Goal: Transaction & Acquisition: Purchase product/service

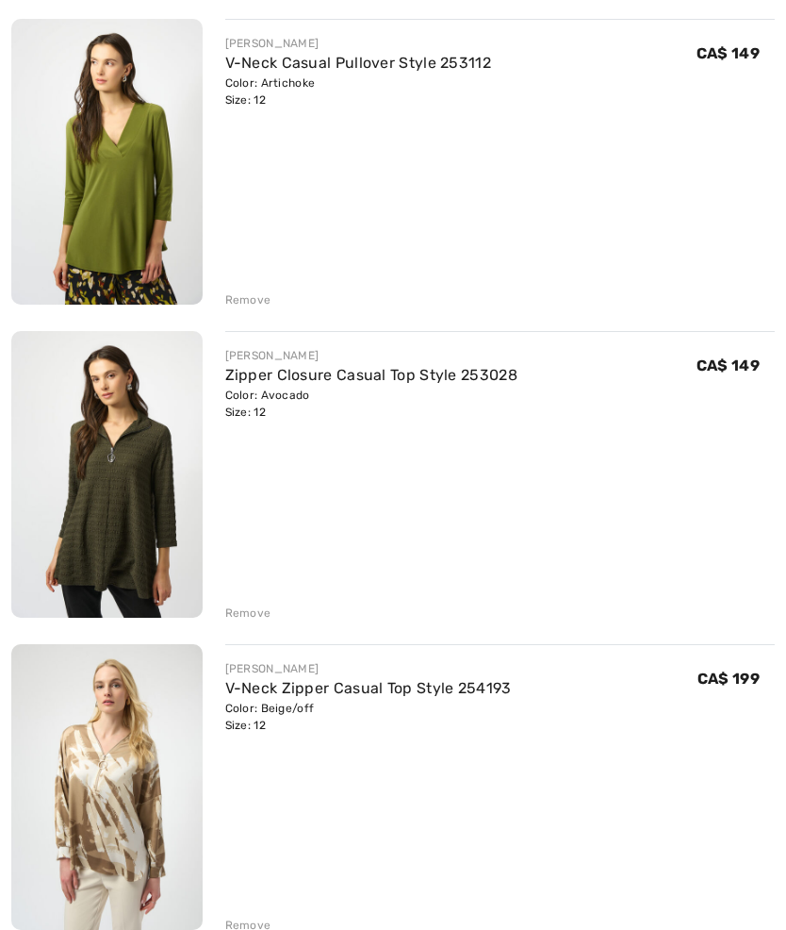
scroll to position [260, 0]
click at [252, 918] on div "Remove" at bounding box center [248, 924] width 46 height 17
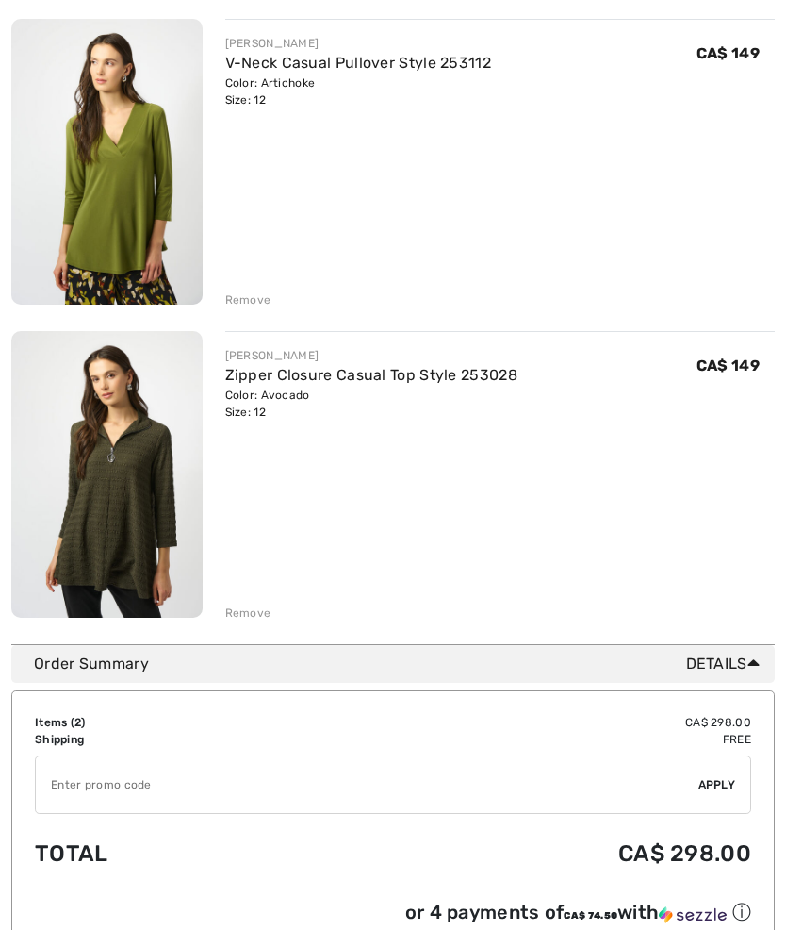
click at [239, 303] on div "Remove" at bounding box center [248, 299] width 46 height 17
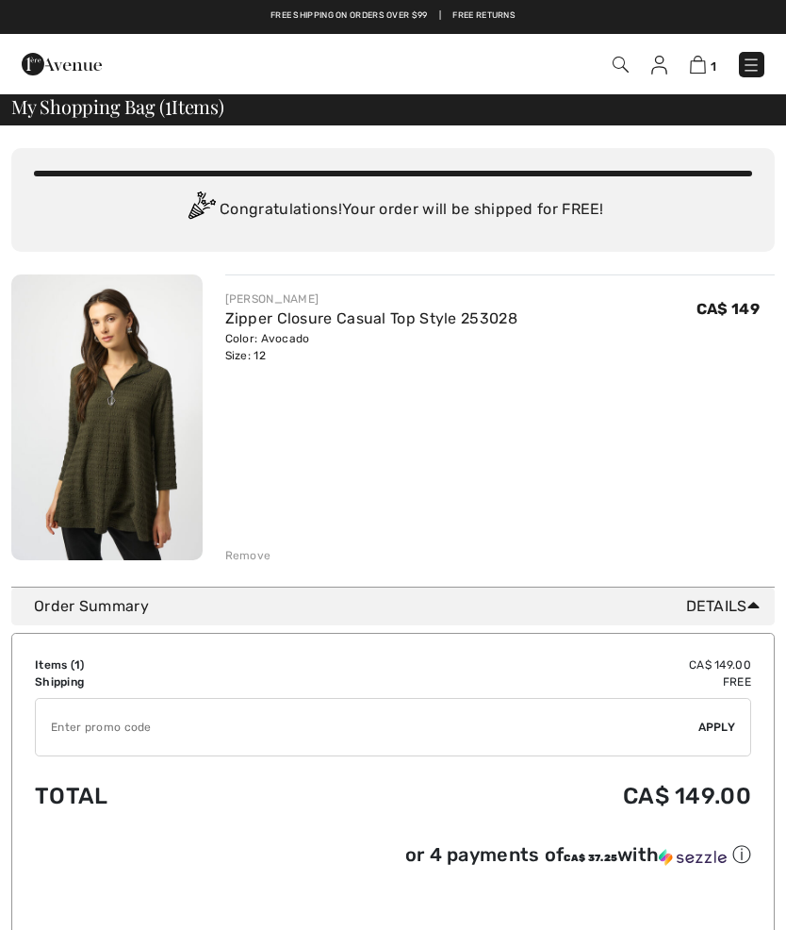
scroll to position [0, 0]
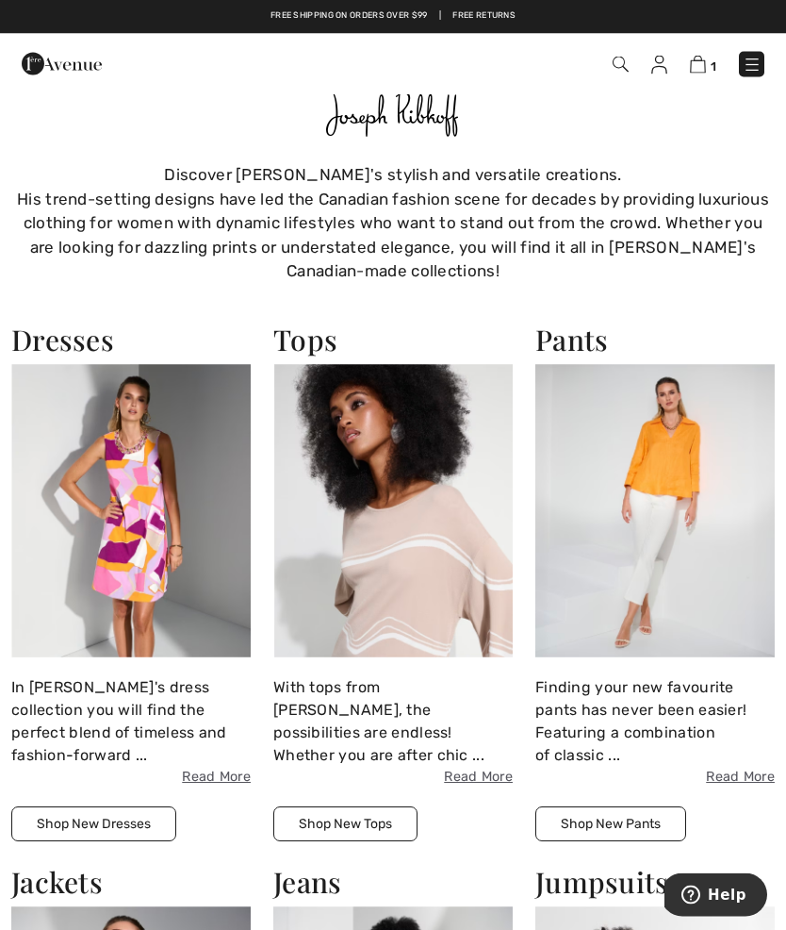
scroll to position [898, 0]
click at [403, 517] on img at bounding box center [392, 510] width 239 height 293
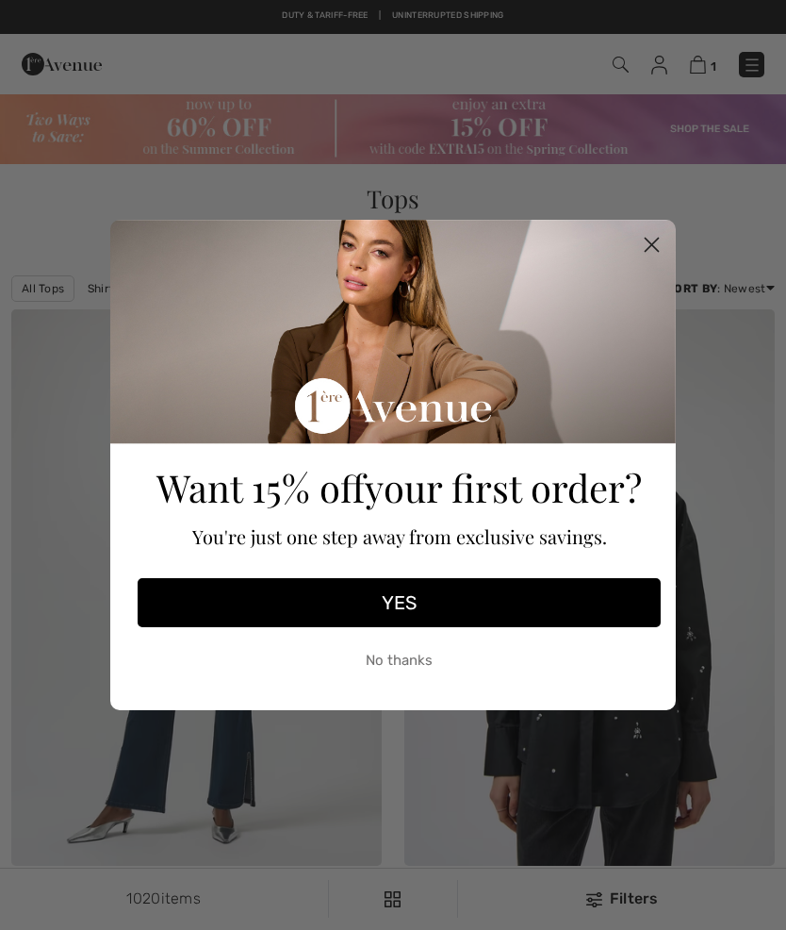
checkbox input "true"
click at [641, 232] on icon "Close dialog" at bounding box center [652, 244] width 33 height 33
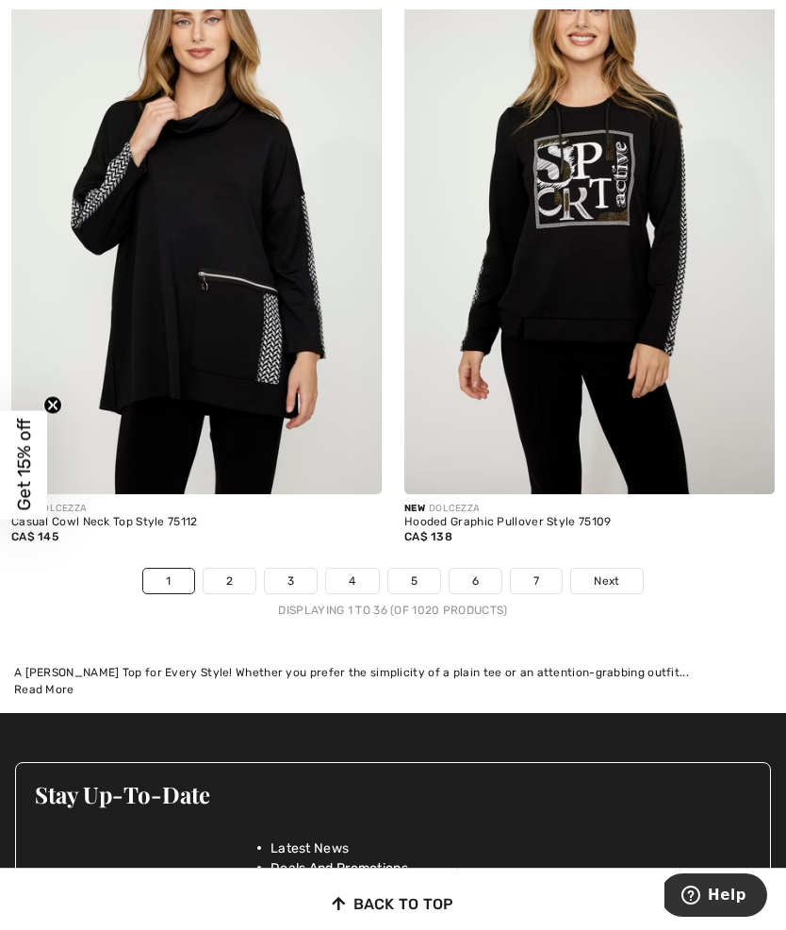
scroll to position [11634, 0]
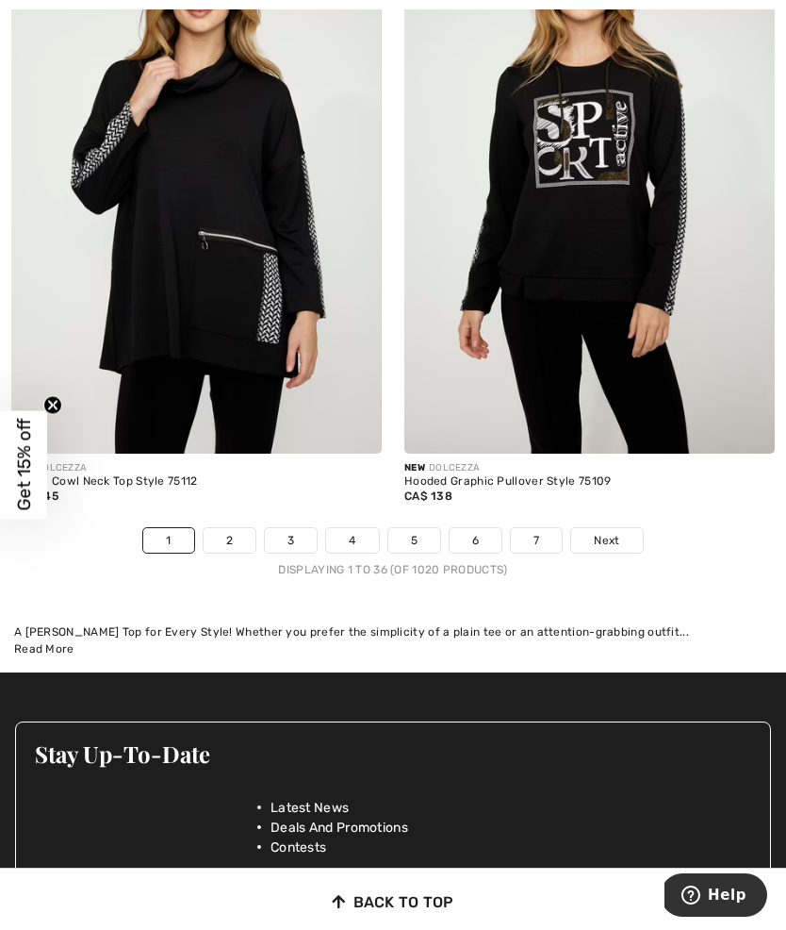
click at [608, 532] on span "Next" at bounding box center [606, 540] width 25 height 17
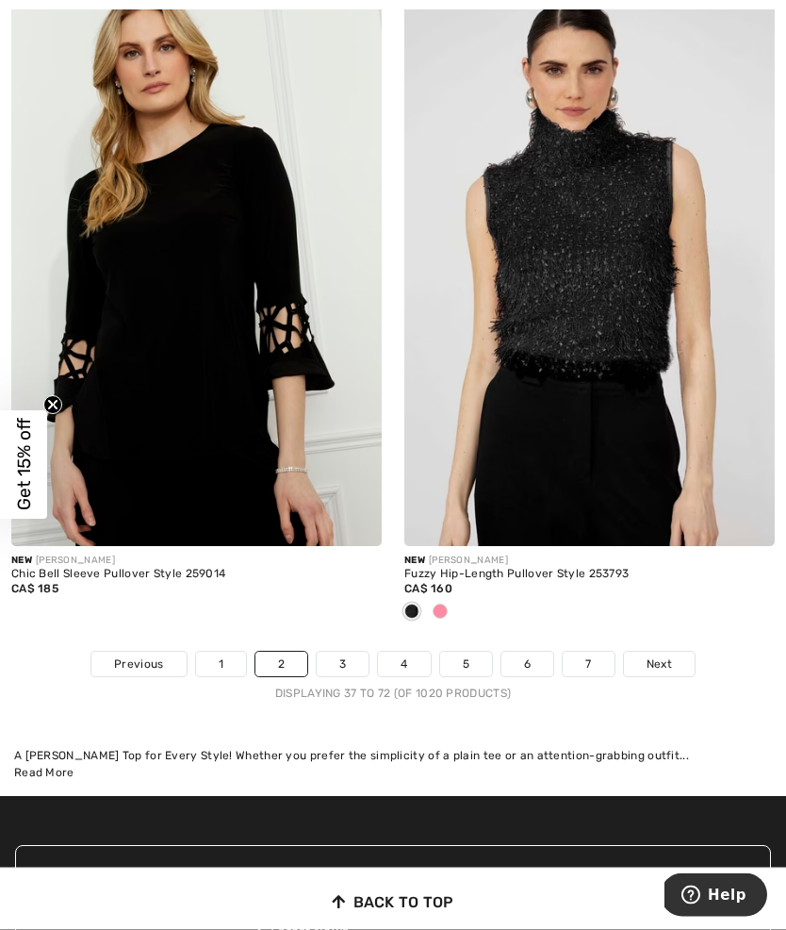
scroll to position [11604, 0]
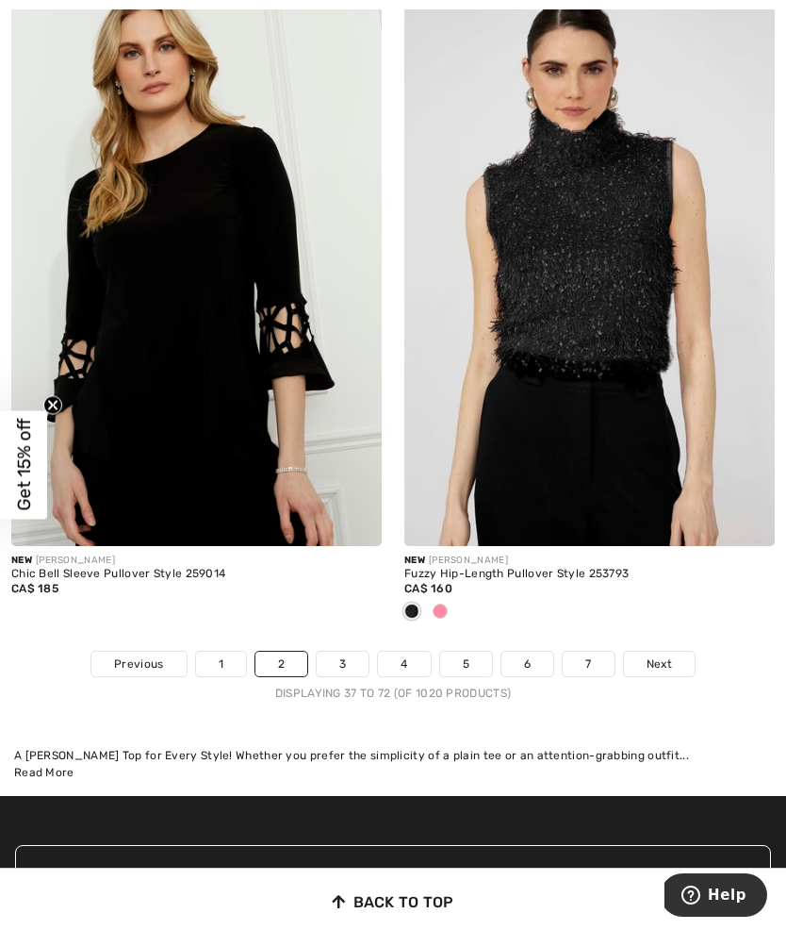
click at [652, 655] on span "Next" at bounding box center [659, 663] width 25 height 17
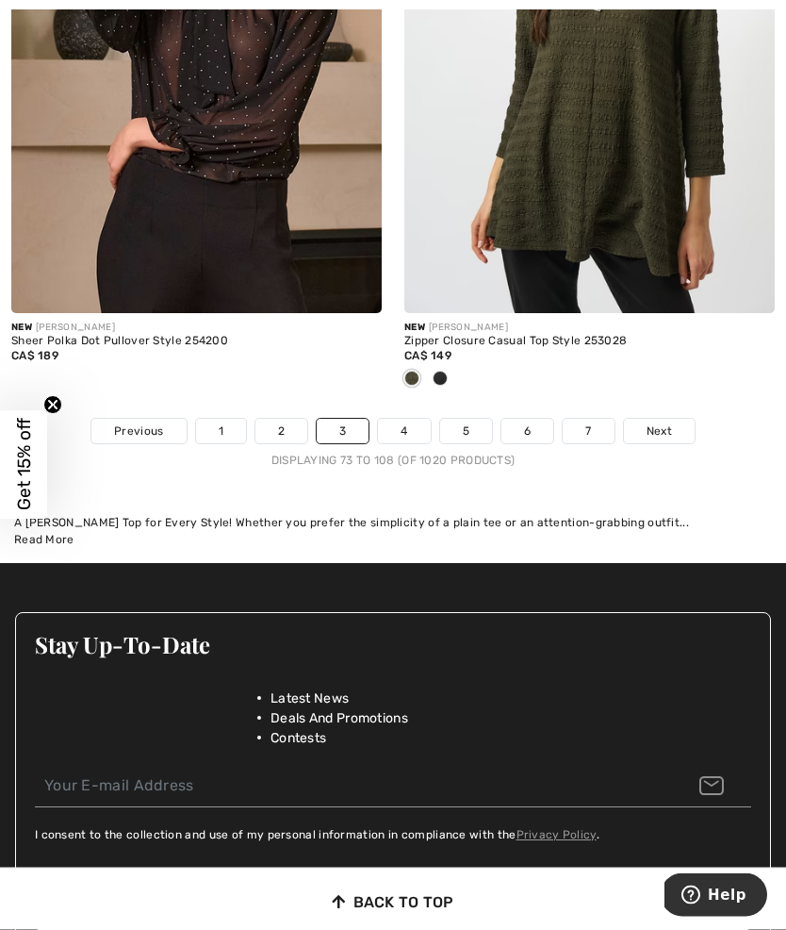
scroll to position [11993, 0]
click at [655, 422] on span "Next" at bounding box center [659, 430] width 25 height 17
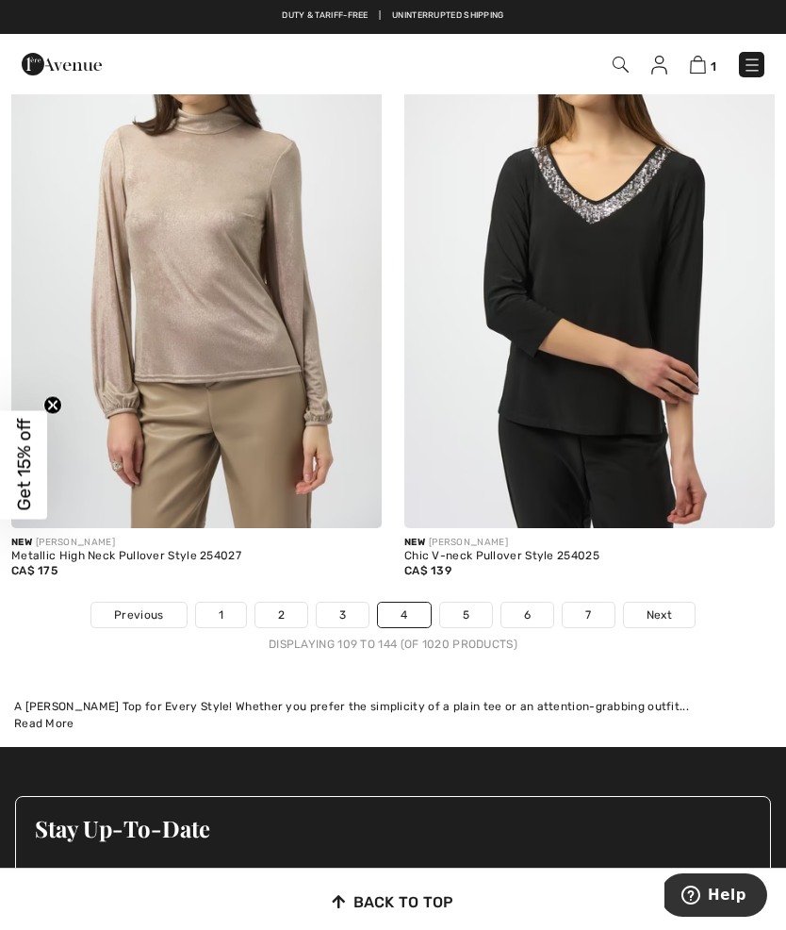
scroll to position [11777, 0]
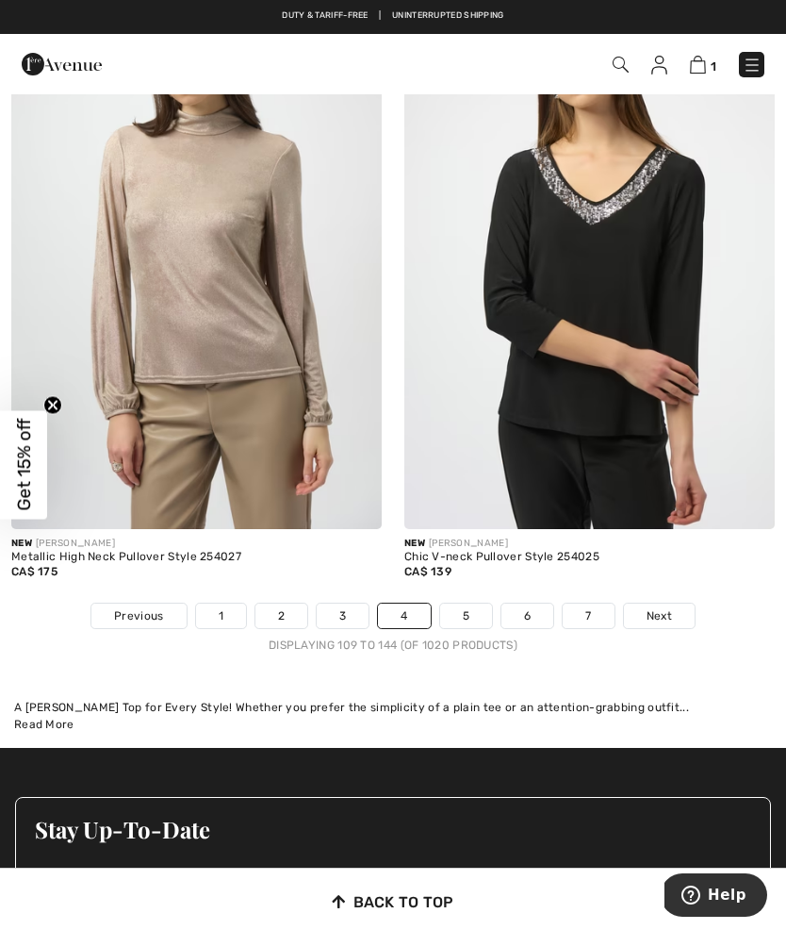
click at [652, 607] on span "Next" at bounding box center [659, 615] width 25 height 17
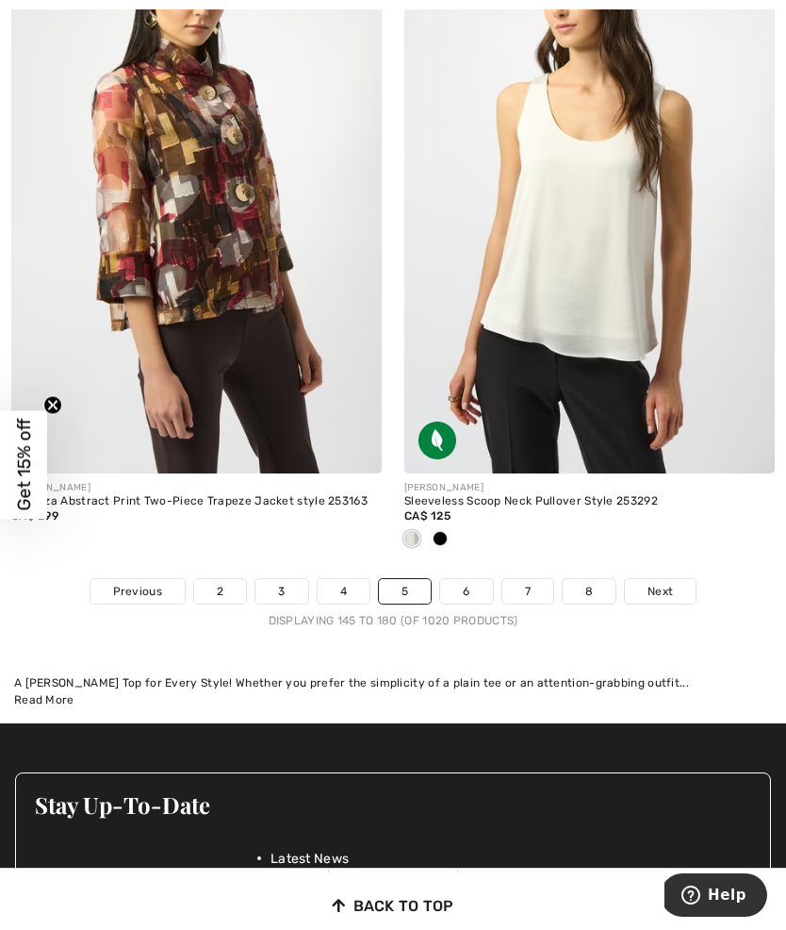
scroll to position [11616, 0]
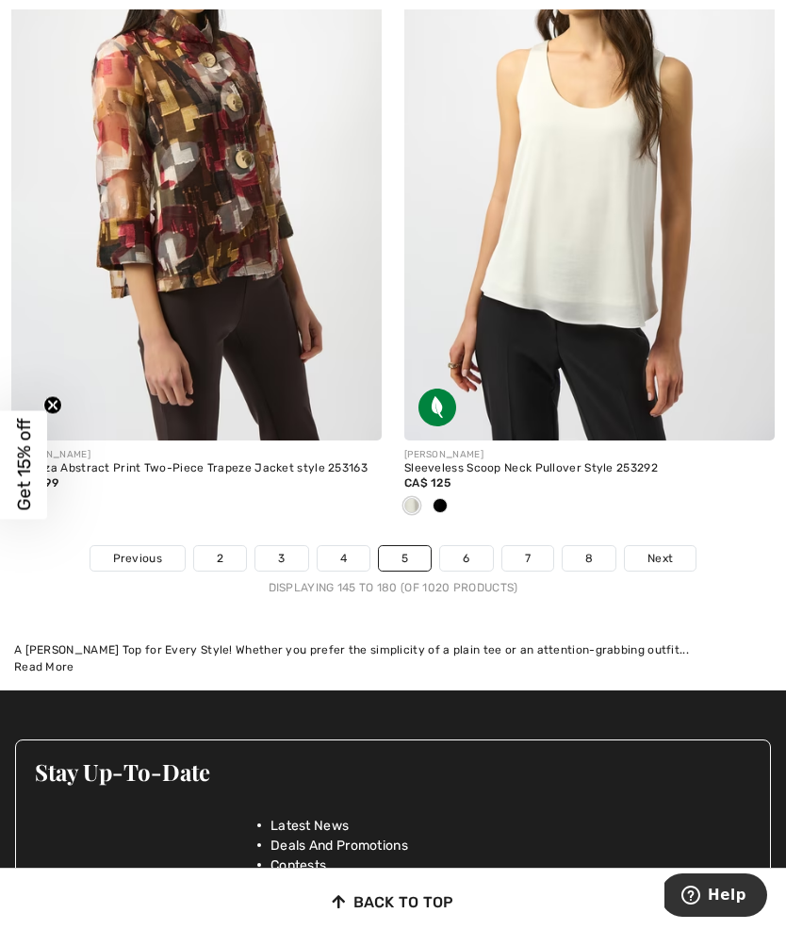
click at [663, 550] on span "Next" at bounding box center [660, 558] width 25 height 17
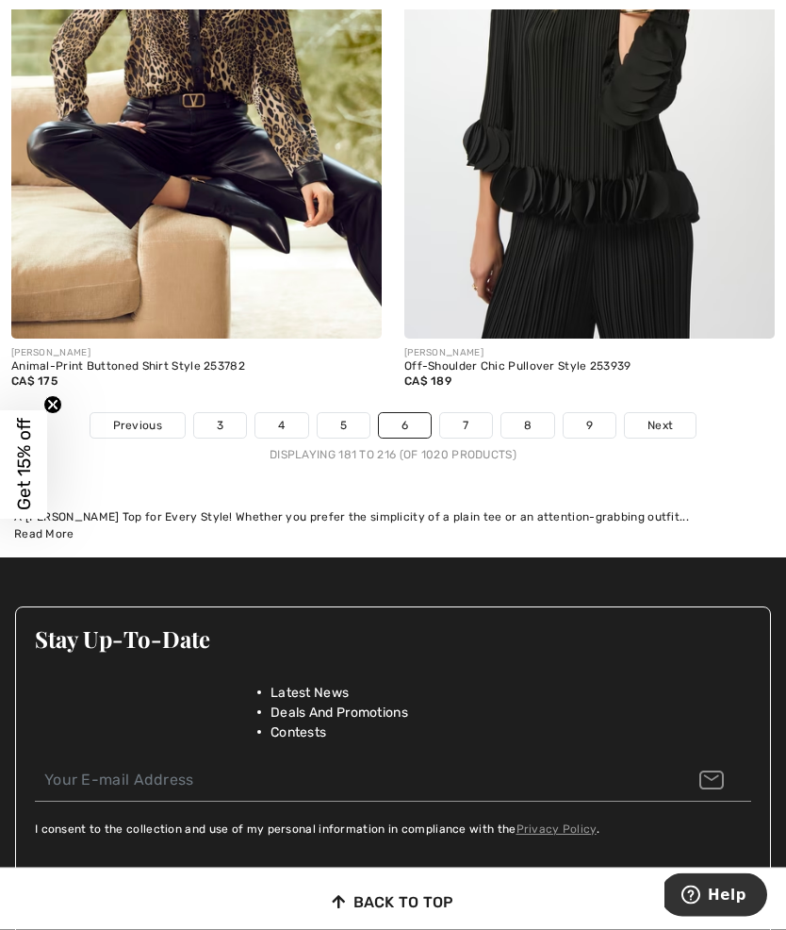
scroll to position [11967, 0]
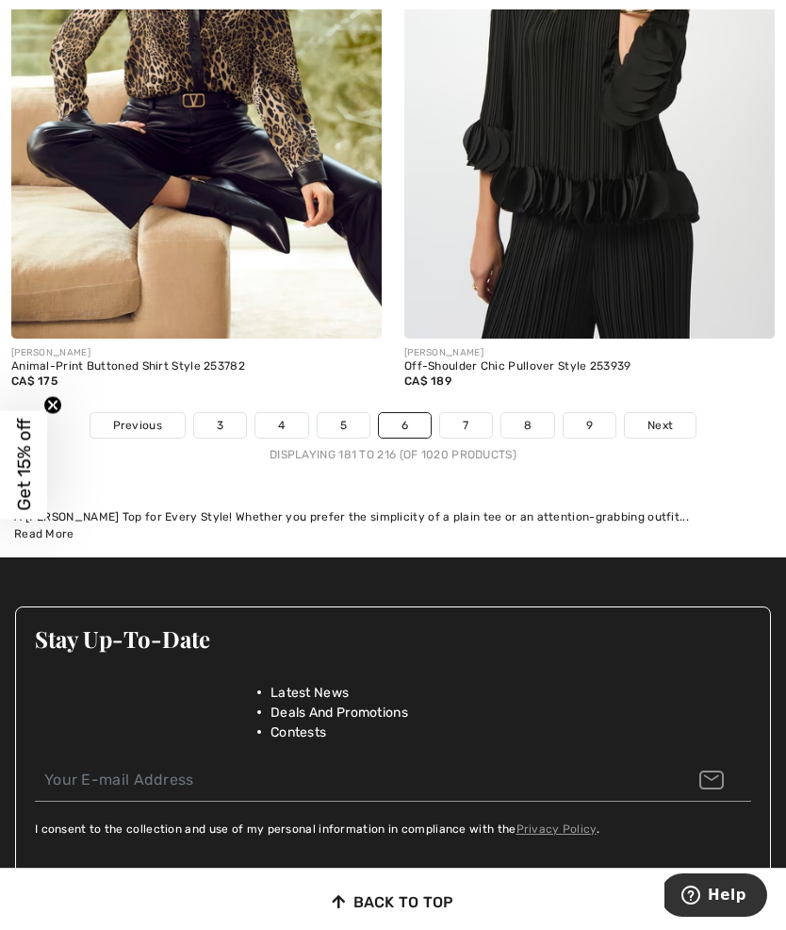
click at [651, 417] on span "Next" at bounding box center [660, 425] width 25 height 17
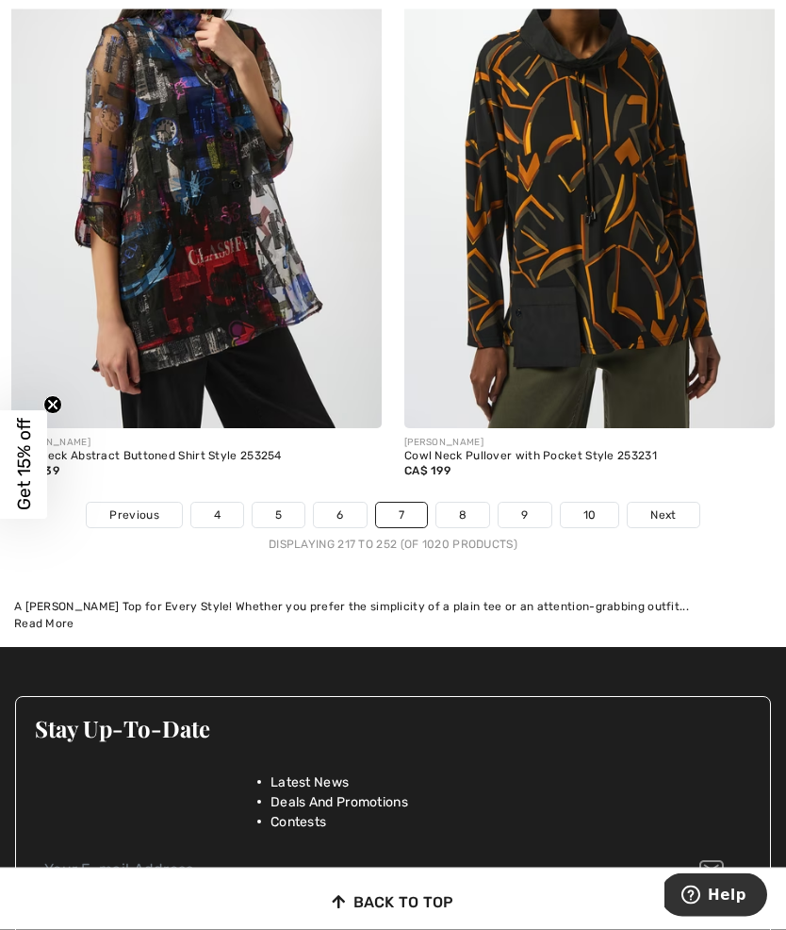
scroll to position [11723, 0]
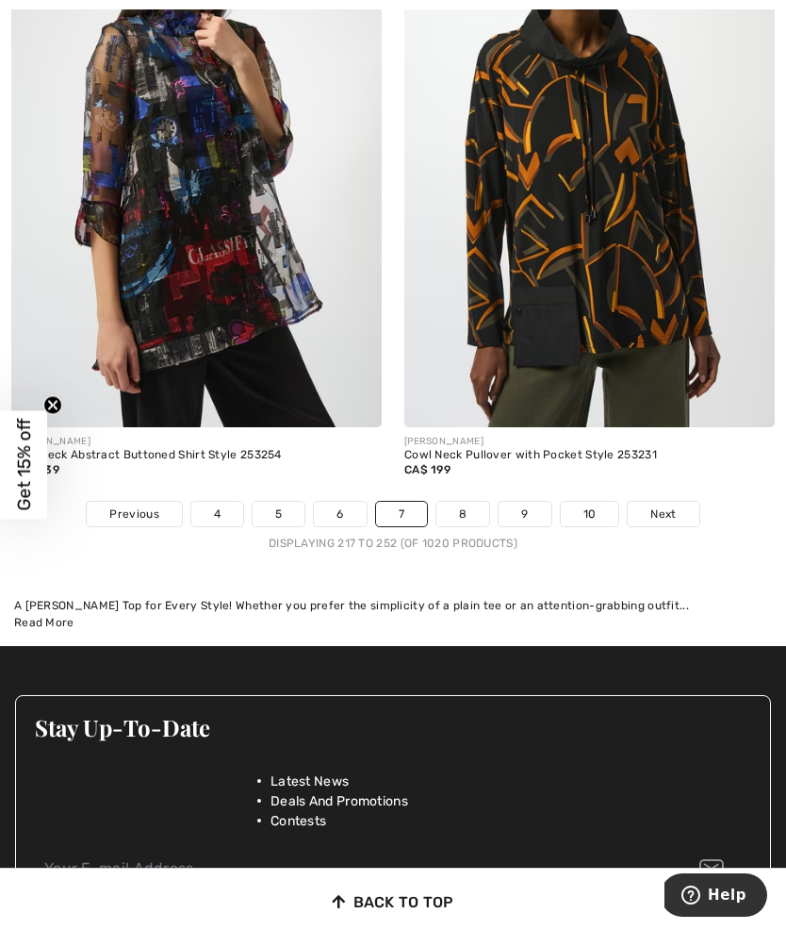
click at [654, 505] on span "Next" at bounding box center [663, 513] width 25 height 17
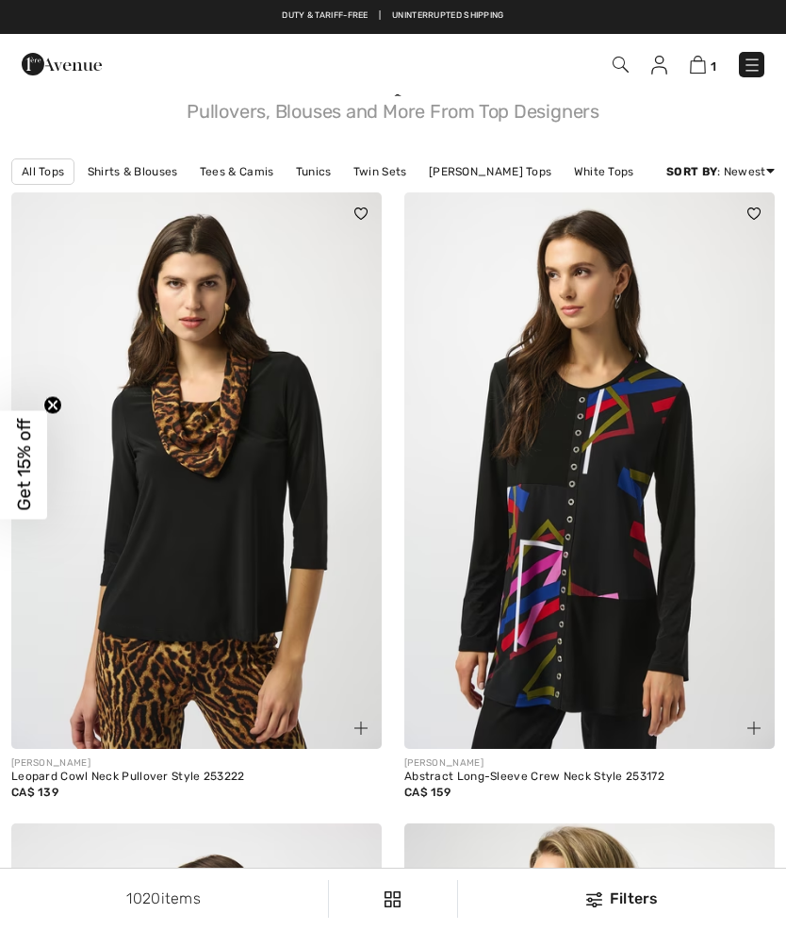
scroll to position [126, 0]
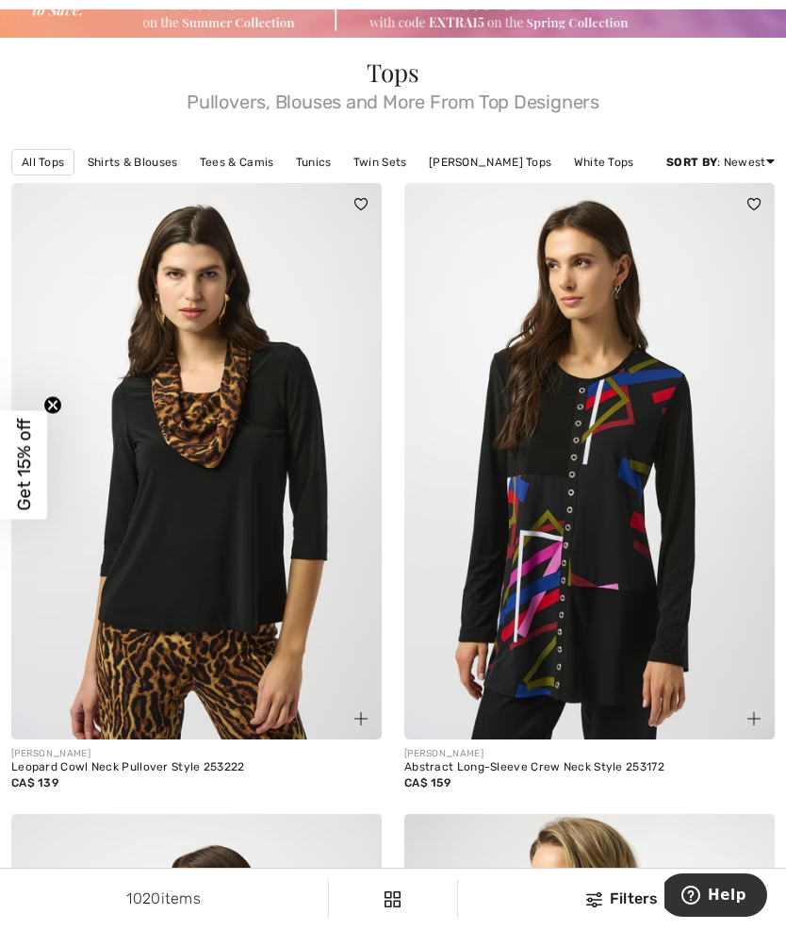
click at [572, 603] on img at bounding box center [590, 461] width 371 height 556
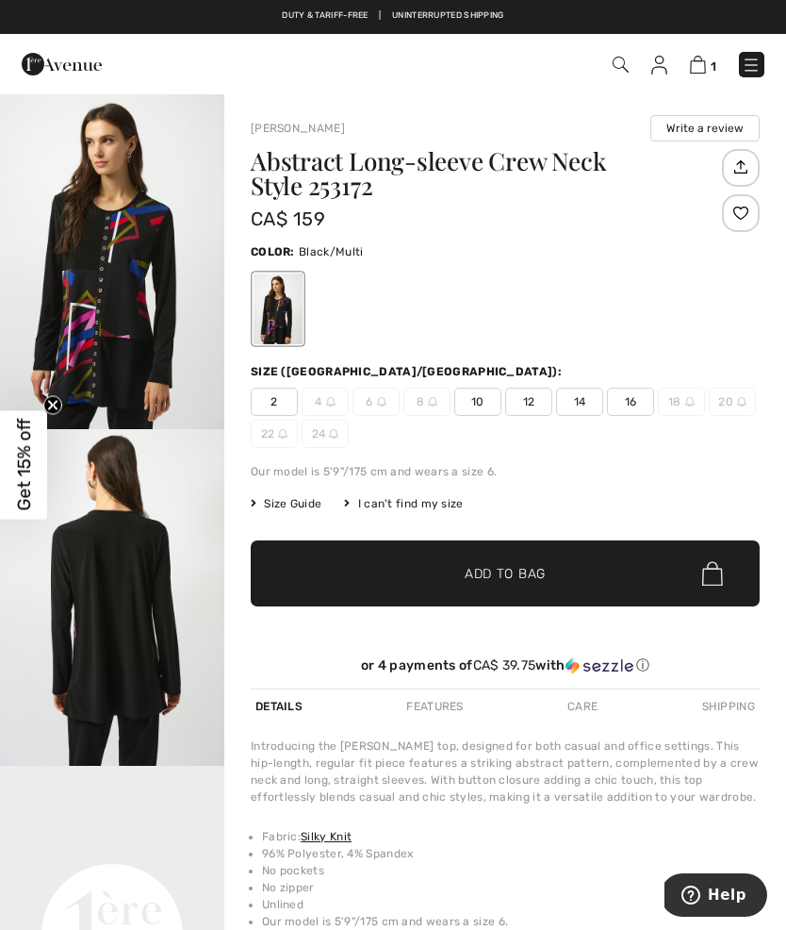
click at [528, 395] on span "12" at bounding box center [528, 402] width 47 height 28
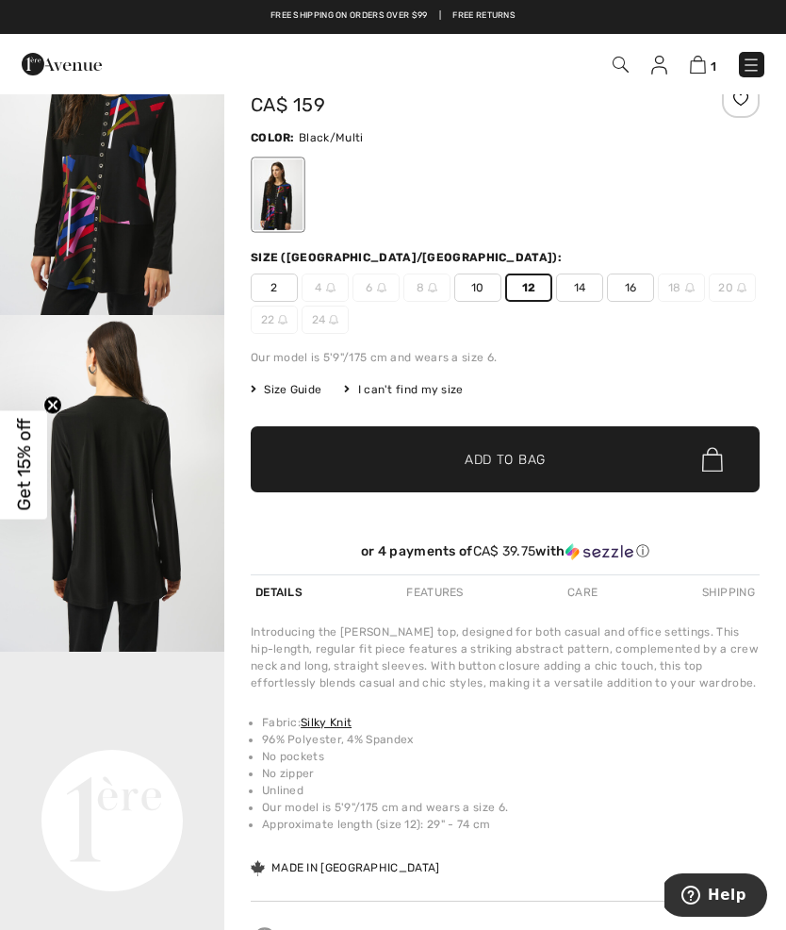
scroll to position [113, 0]
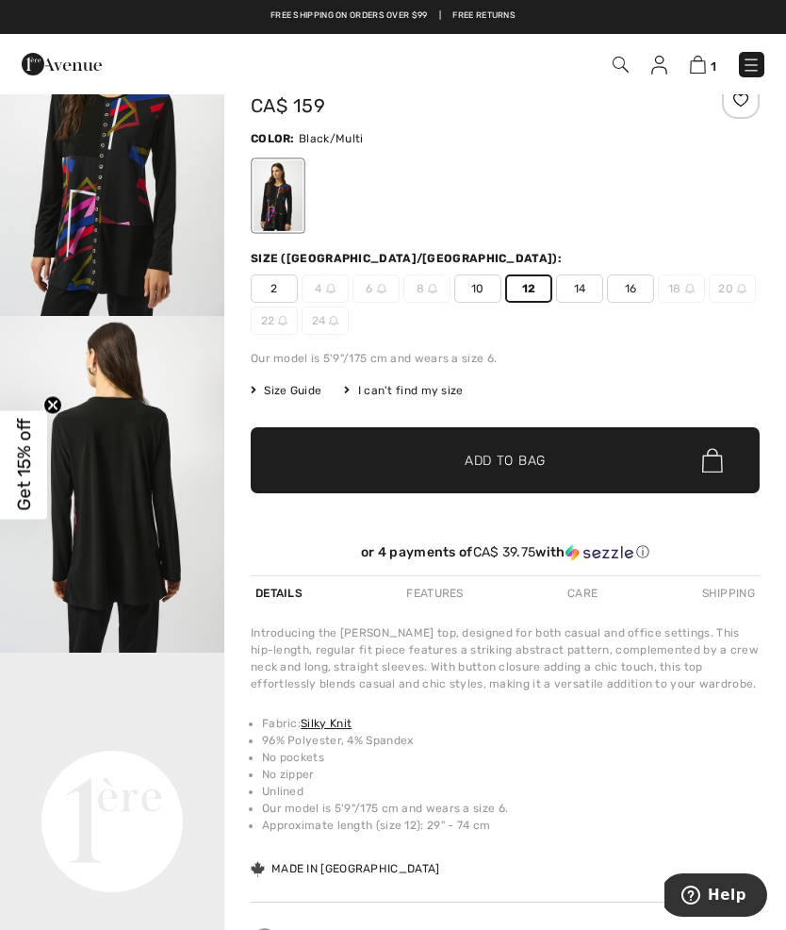
click at [707, 454] on img at bounding box center [712, 460] width 21 height 25
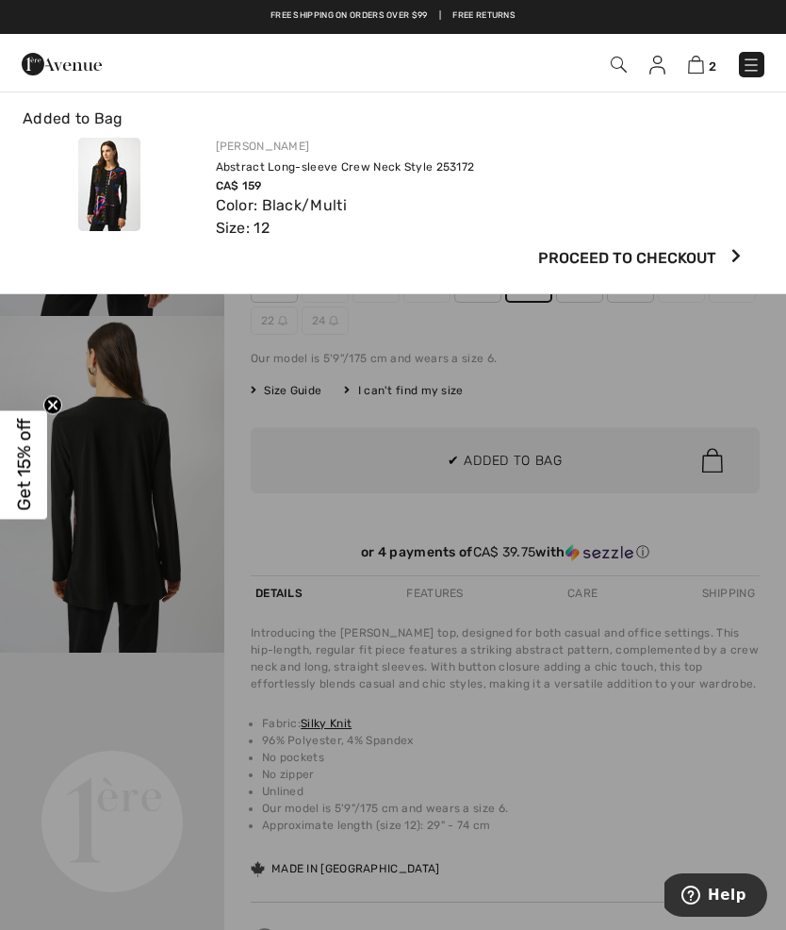
scroll to position [0, 0]
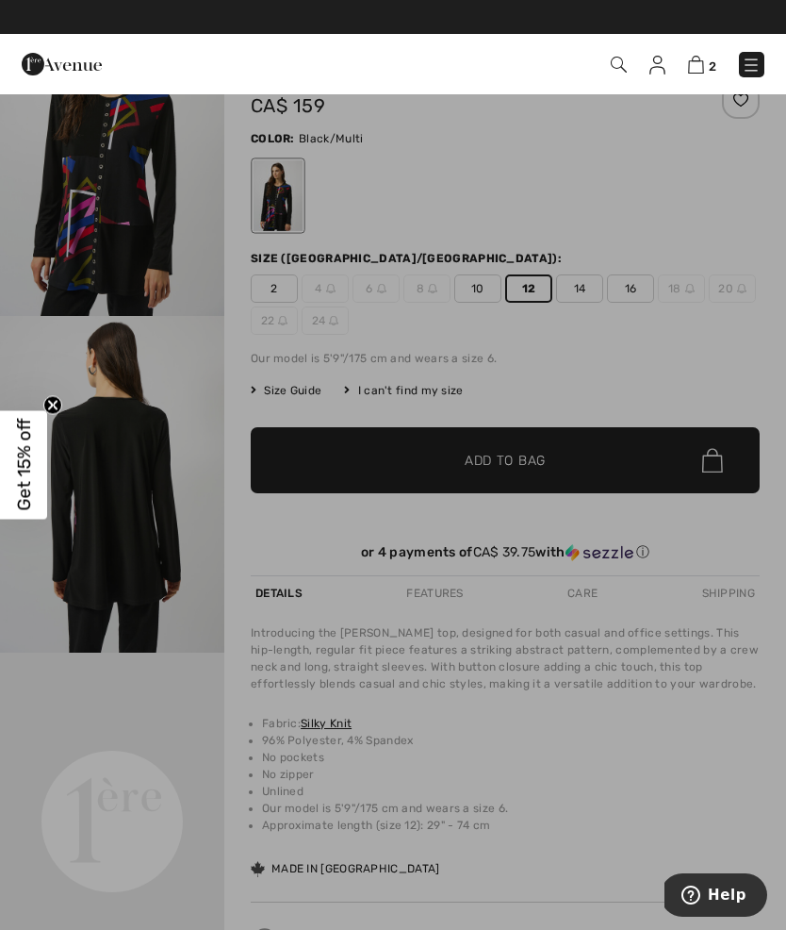
click at [636, 256] on div at bounding box center [393, 465] width 786 height 930
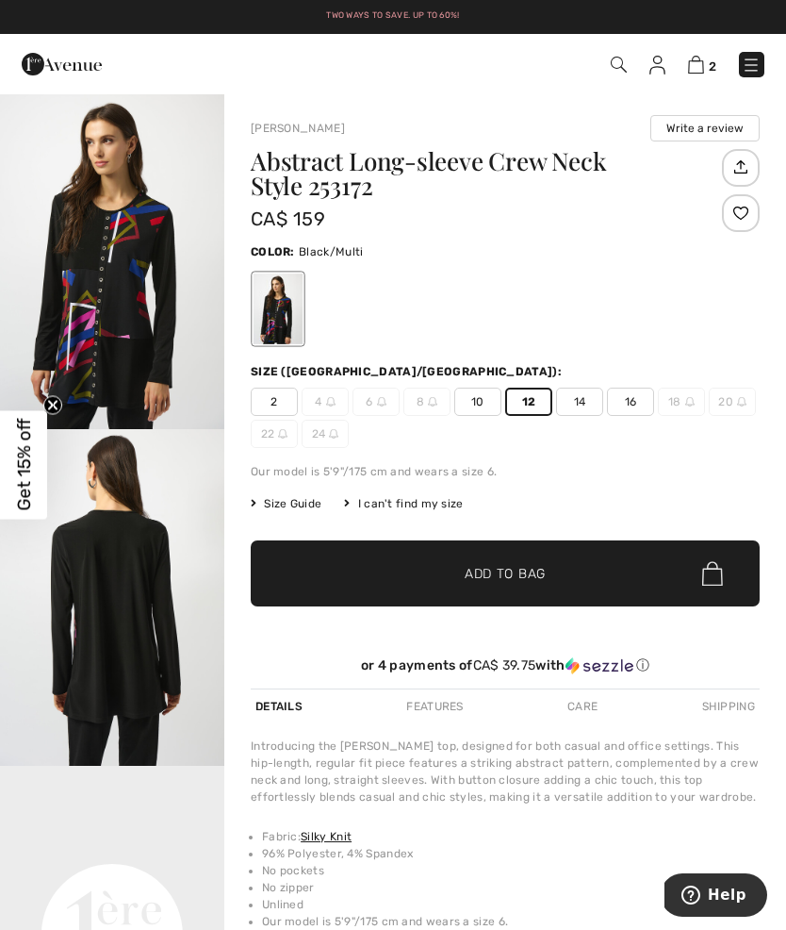
click at [696, 58] on img at bounding box center [696, 65] width 16 height 18
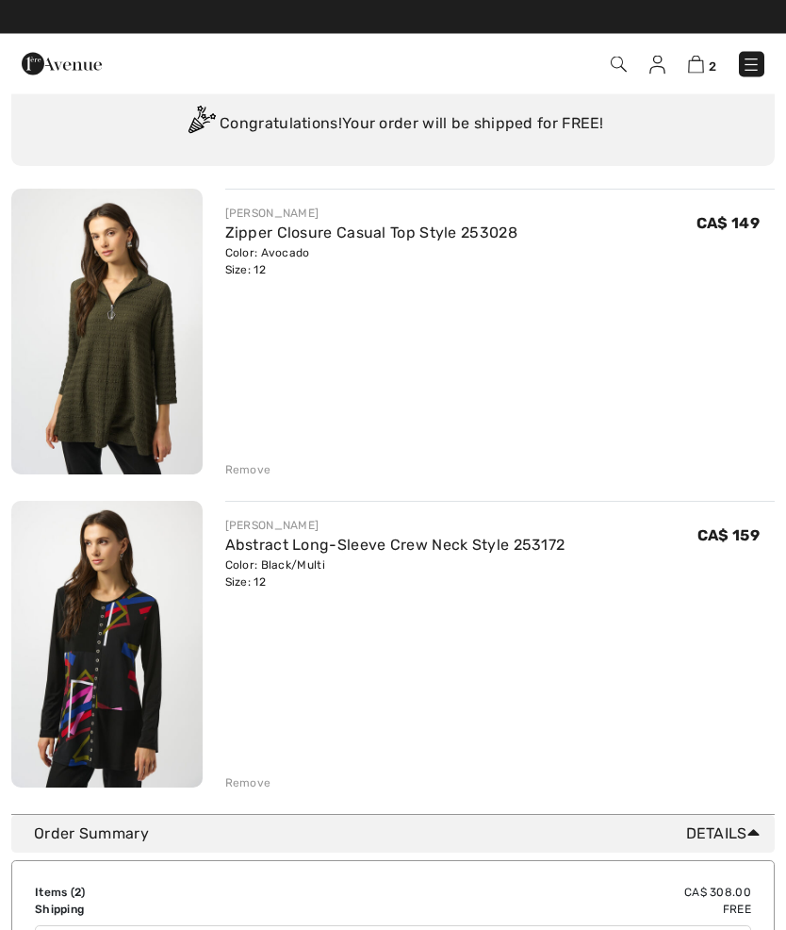
scroll to position [91, 0]
click at [245, 469] on div "Remove" at bounding box center [248, 469] width 46 height 17
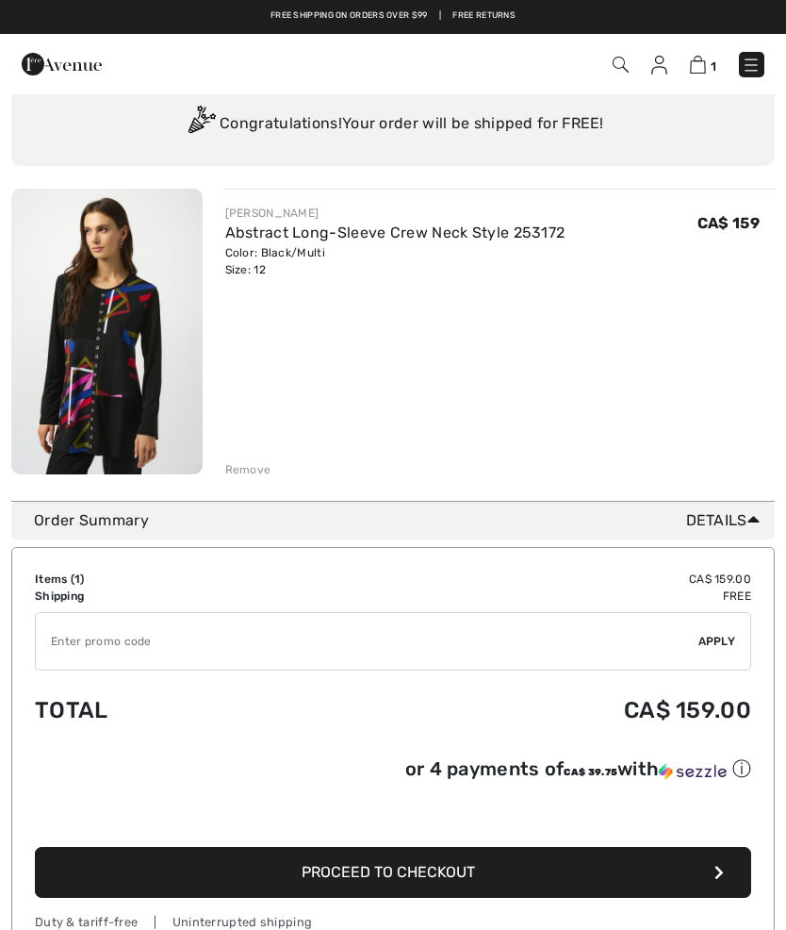
click at [405, 874] on span "Proceed to Checkout" at bounding box center [388, 872] width 173 height 18
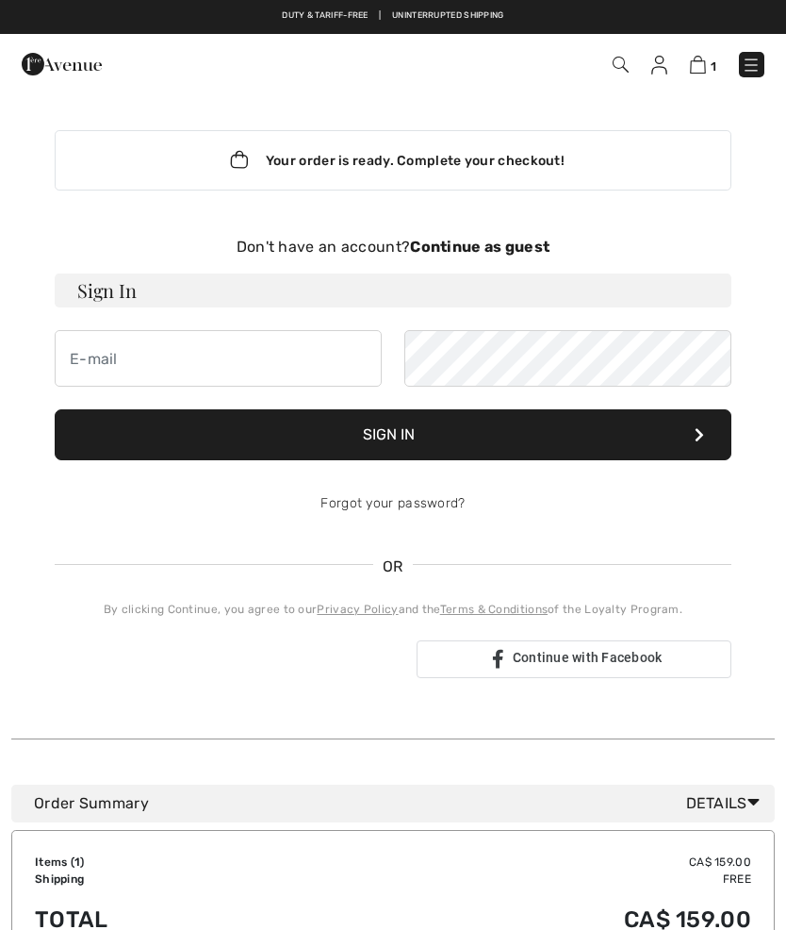
click at [90, 284] on h3 "Sign In" at bounding box center [393, 290] width 677 height 34
click at [134, 290] on h3 "Sign In" at bounding box center [393, 290] width 677 height 34
click at [83, 357] on input "email" at bounding box center [218, 358] width 327 height 57
type input "sigouin.lise8@gmail.com"
click at [403, 434] on button "Sign In" at bounding box center [393, 434] width 677 height 51
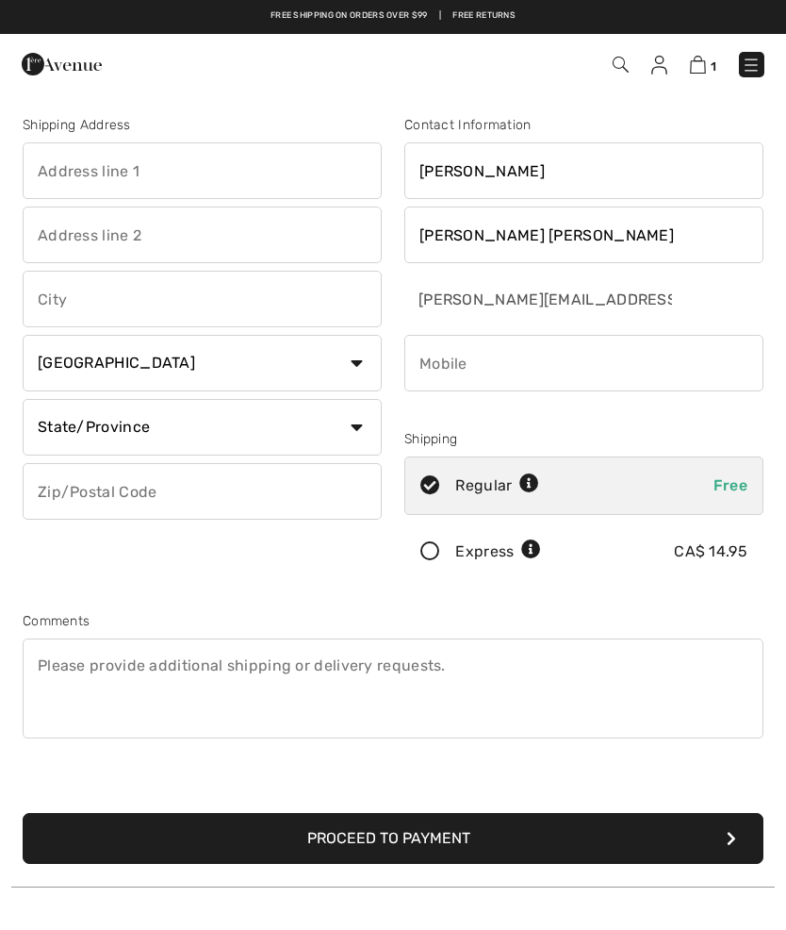
click at [58, 178] on input "text" at bounding box center [202, 170] width 359 height 57
type input "12348 rue de Serres"
click at [46, 299] on input "text" at bounding box center [202, 299] width 359 height 57
type input "[GEOGRAPHIC_DATA]"
click at [345, 424] on select "State/Province Alberta British Columbia Manitoba New Brunswick Newfoundland and…" at bounding box center [202, 427] width 359 height 57
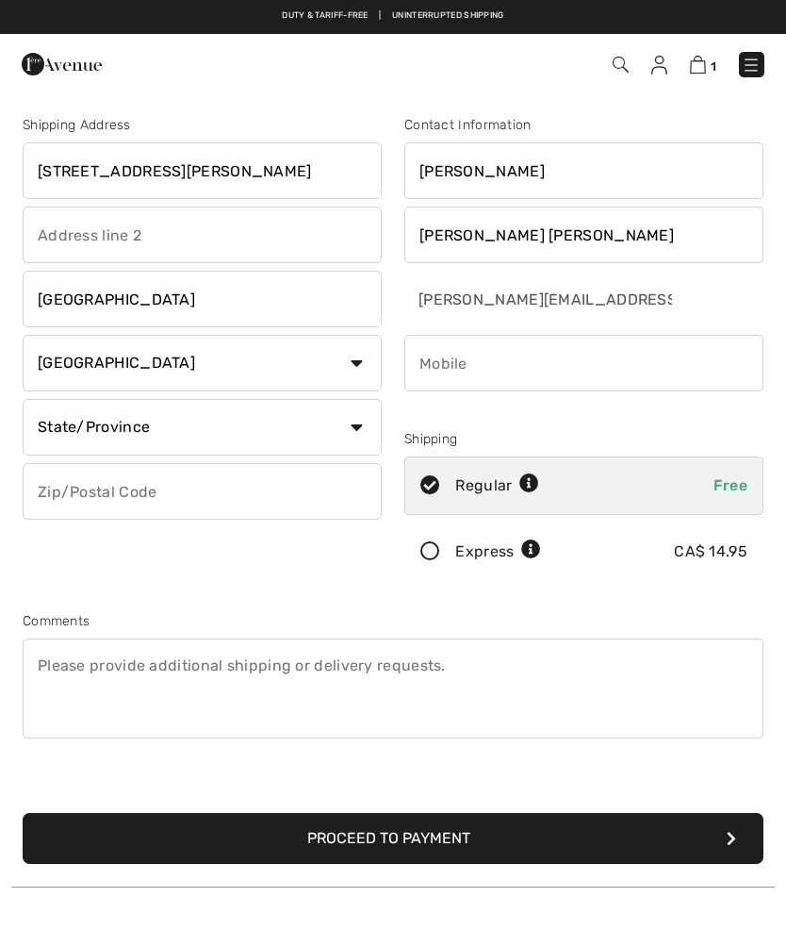
select select "QC"
click at [43, 486] on input "text" at bounding box center [202, 491] width 359 height 57
type input "H4J2H2"
click at [436, 355] on input "phone" at bounding box center [584, 363] width 359 height 57
click at [537, 355] on input "phone" at bounding box center [584, 363] width 359 height 57
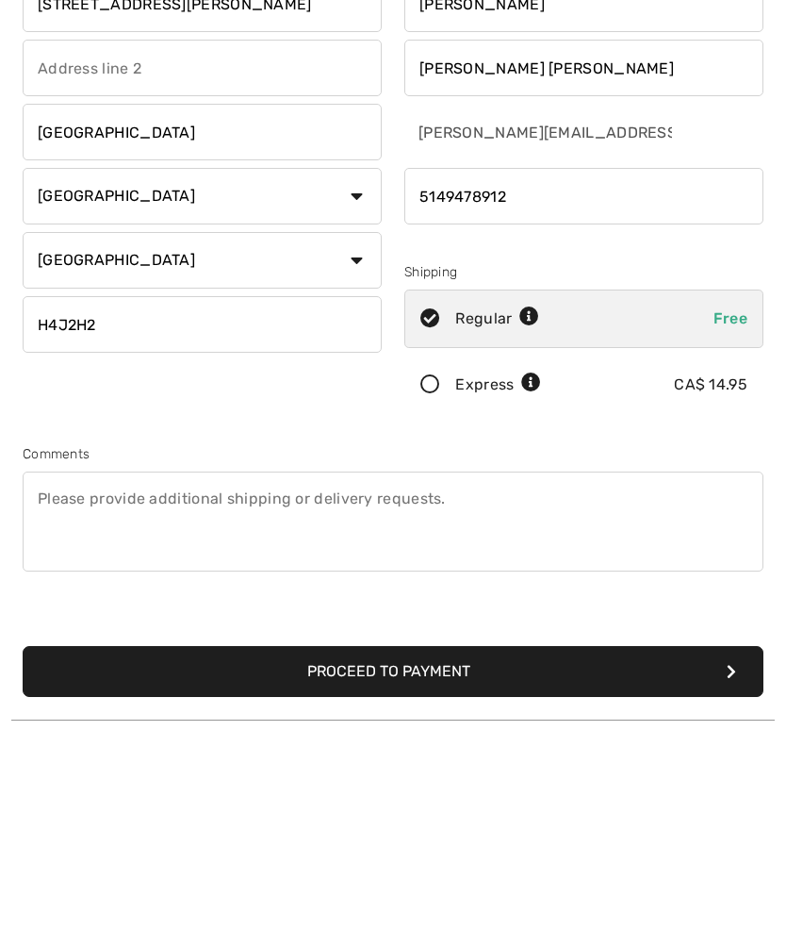
type input "5149478912"
click at [355, 813] on button "Proceed to Payment" at bounding box center [393, 838] width 741 height 51
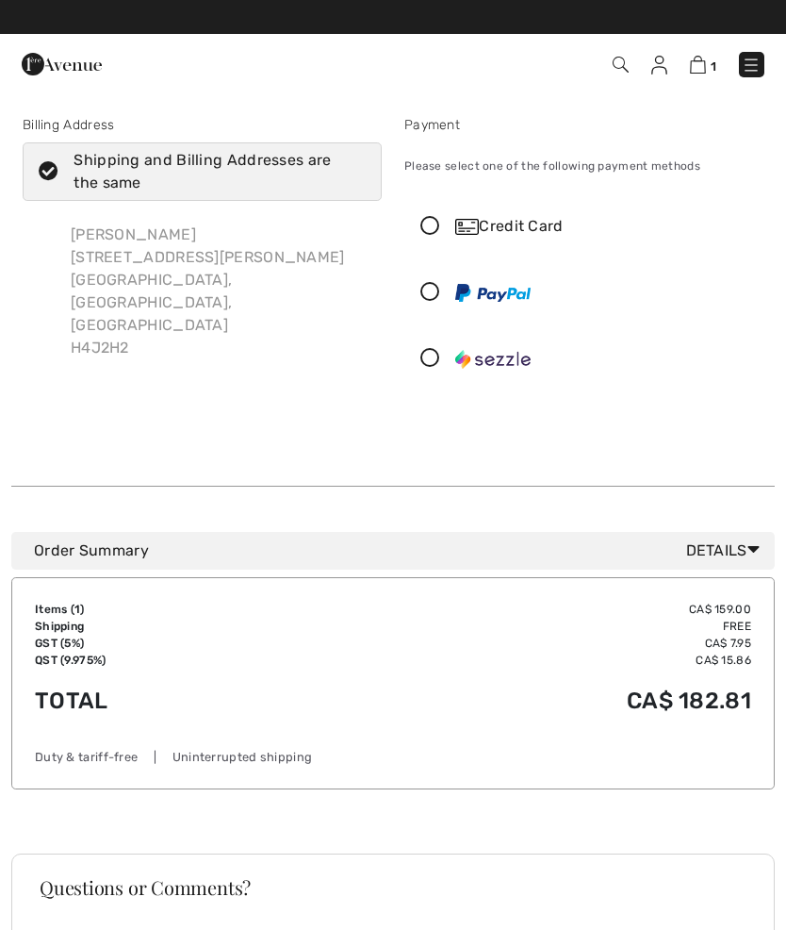
click at [424, 238] on div "Credit Card" at bounding box center [583, 226] width 357 height 57
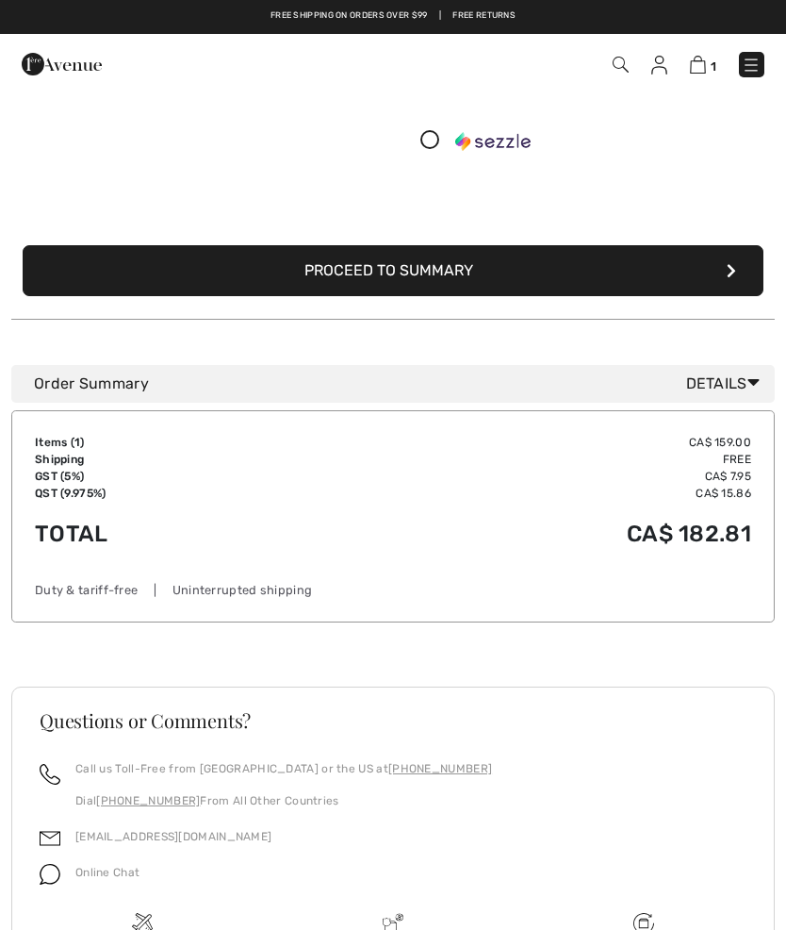
scroll to position [460, 0]
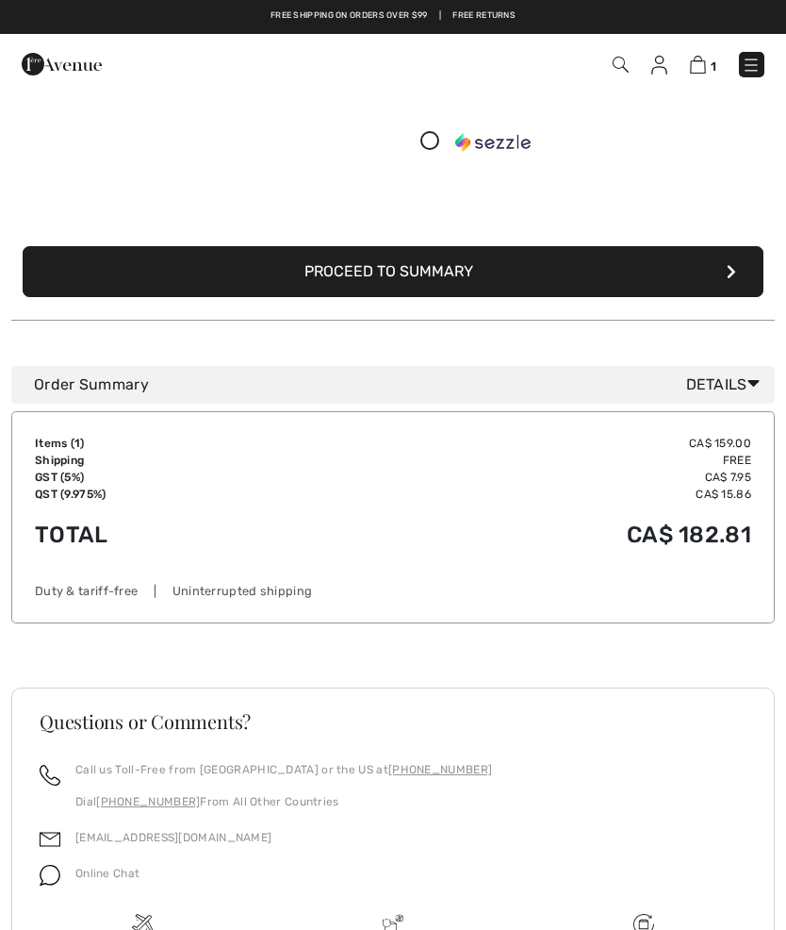
click at [397, 261] on button "Proceed to Summary" at bounding box center [393, 271] width 741 height 51
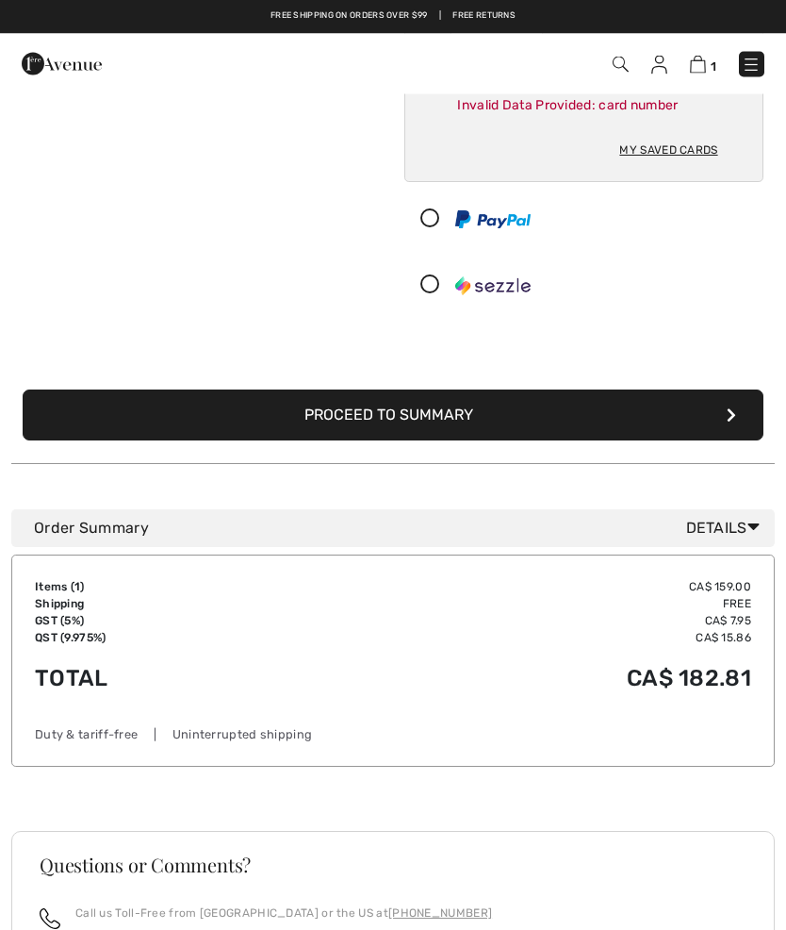
scroll to position [61, 0]
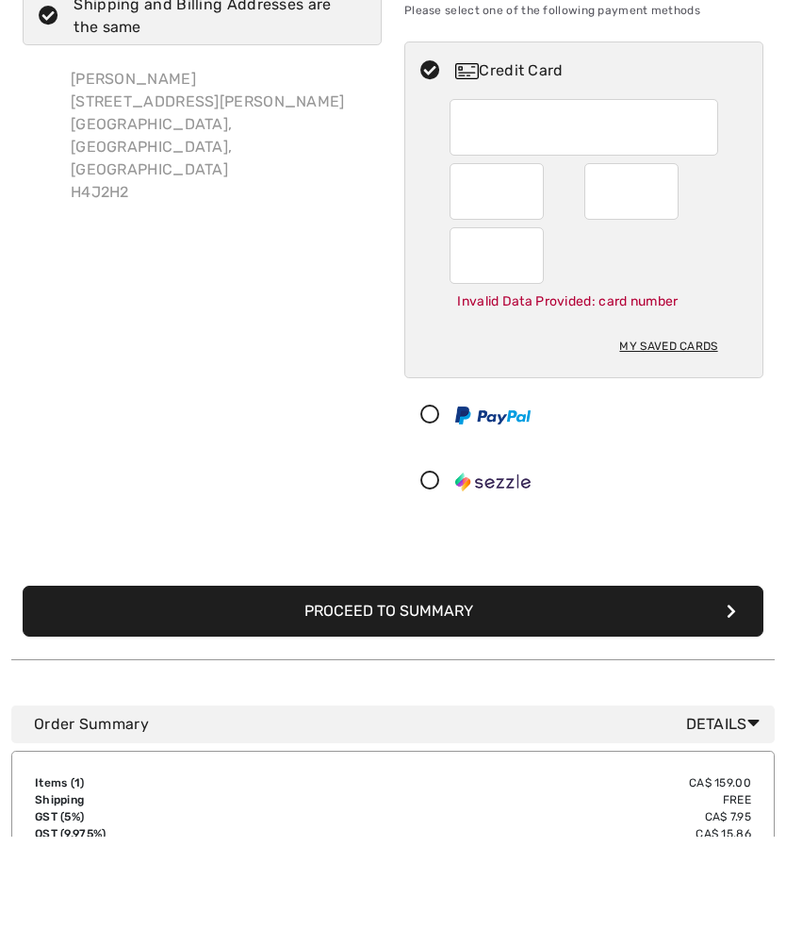
click at [569, 680] on button "Proceed to Summary" at bounding box center [393, 705] width 741 height 51
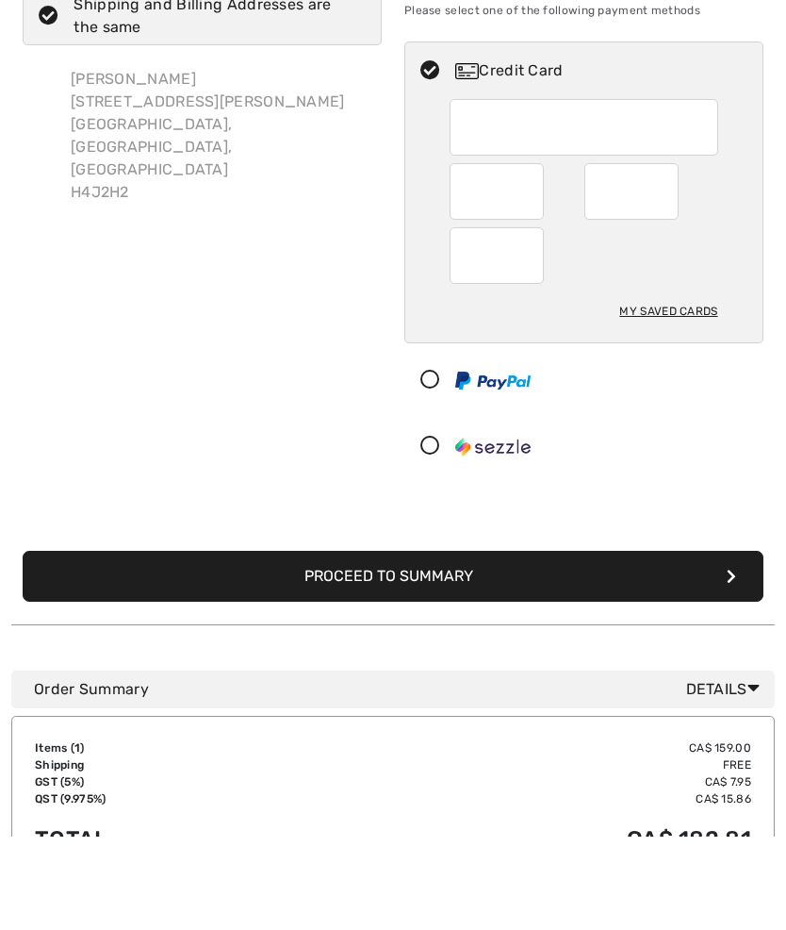
scroll to position [156, 0]
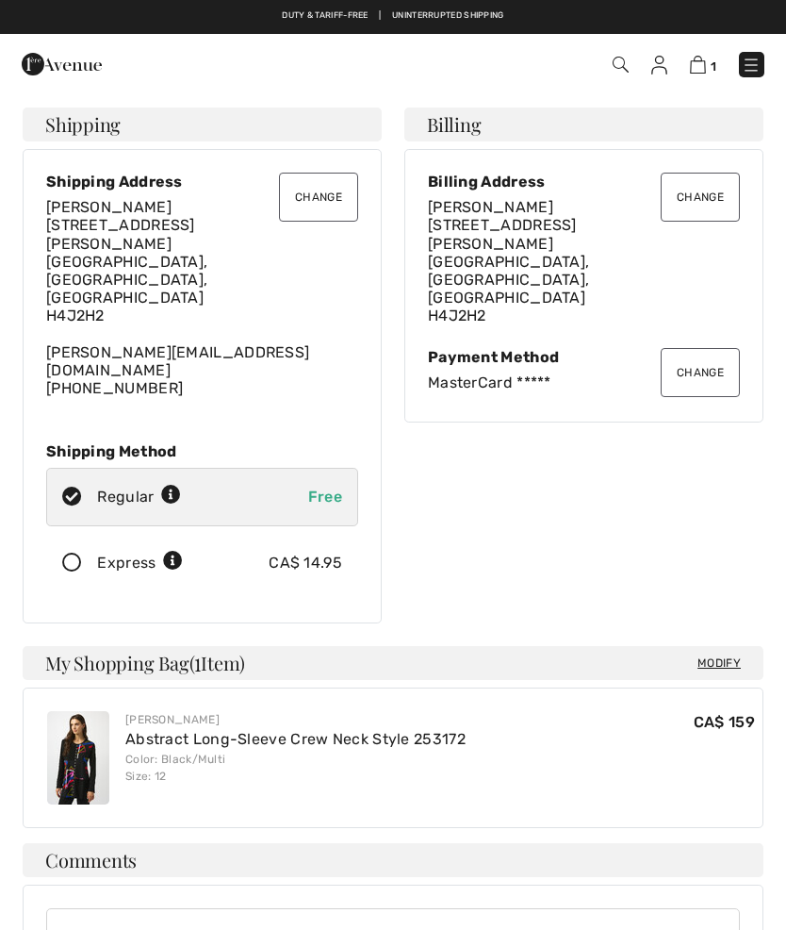
checkbox input "true"
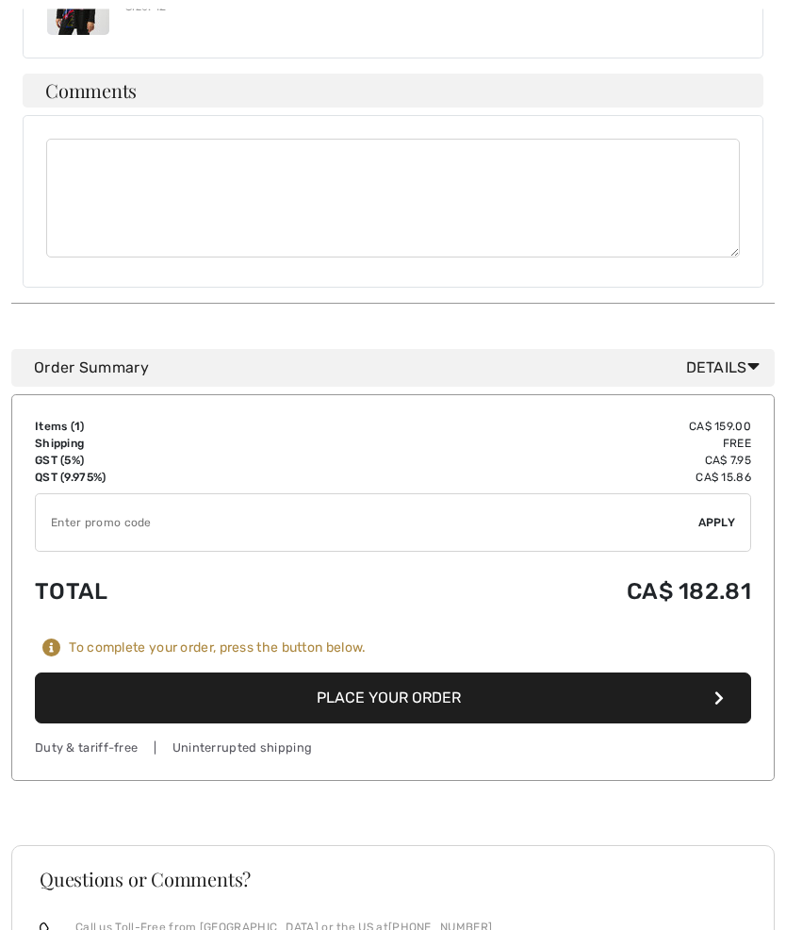
scroll to position [790, 0]
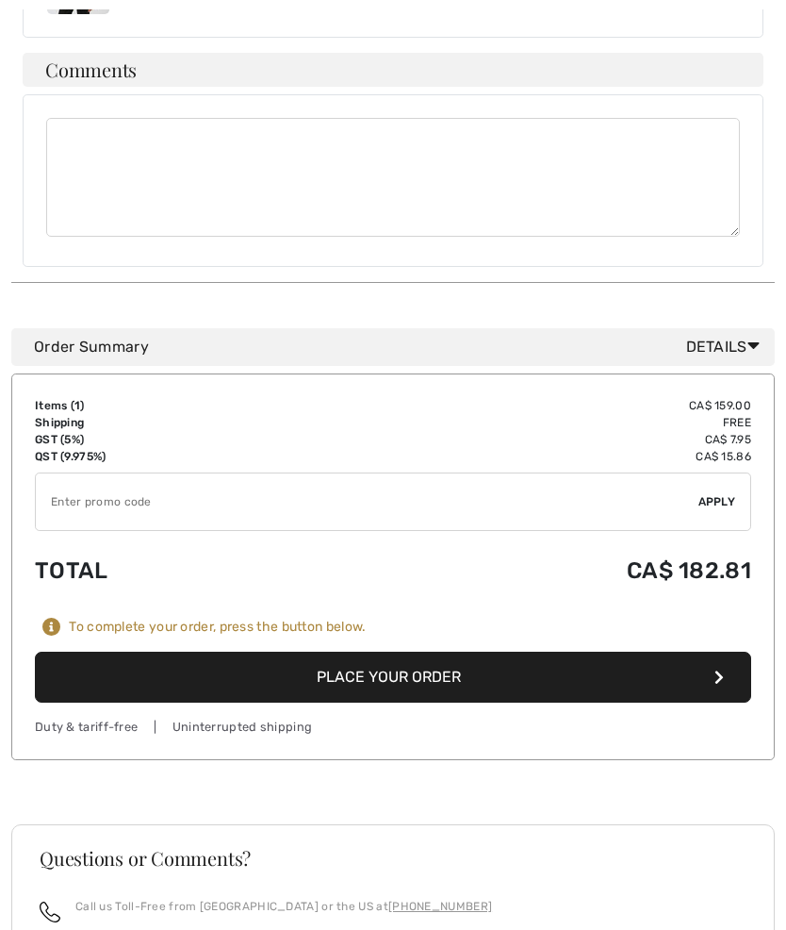
click at [391, 652] on button "Place Your Order" at bounding box center [393, 677] width 717 height 51
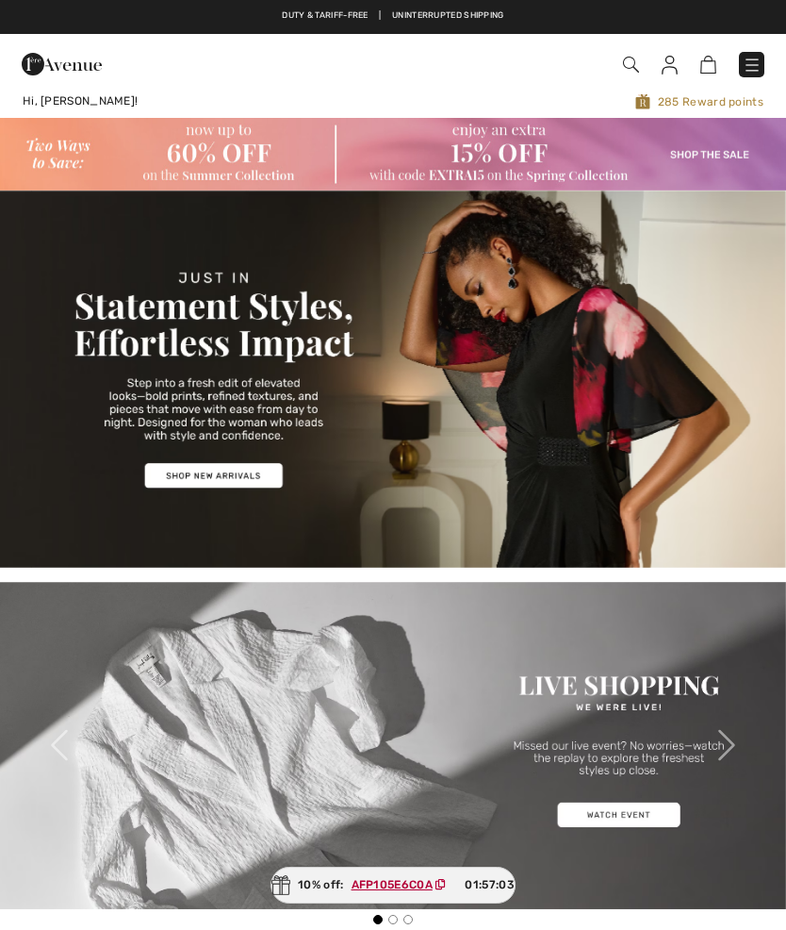
checkbox input "true"
click at [668, 66] on img at bounding box center [670, 65] width 16 height 19
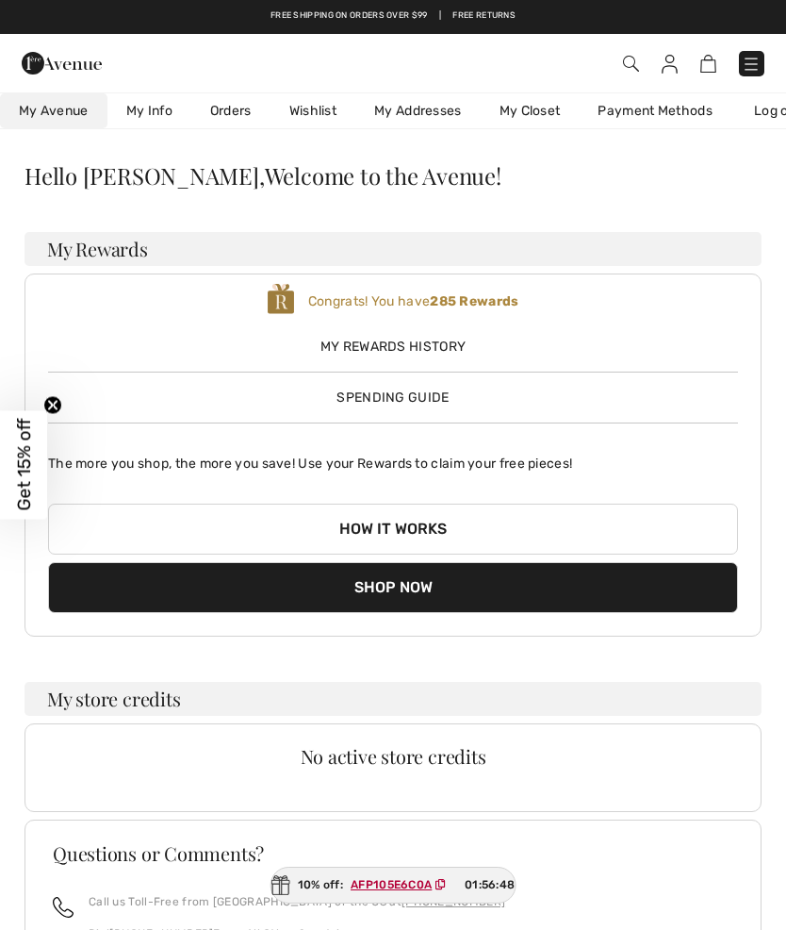
click at [411, 342] on span "My Rewards History" at bounding box center [393, 347] width 690 height 20
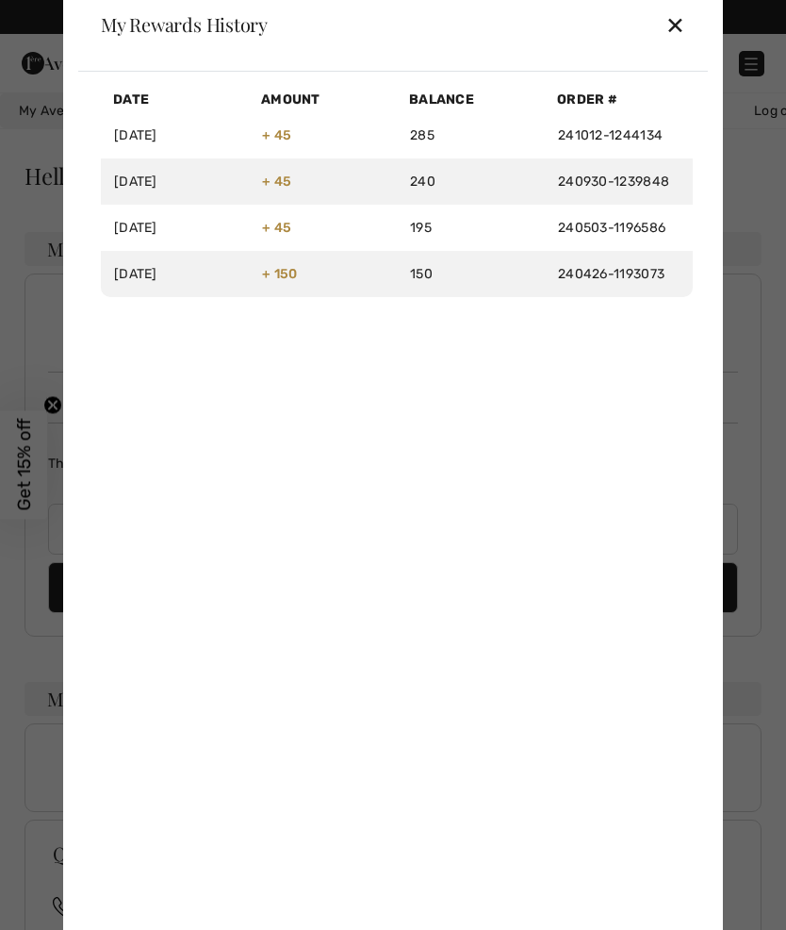
click at [667, 38] on div "✕" at bounding box center [676, 25] width 20 height 40
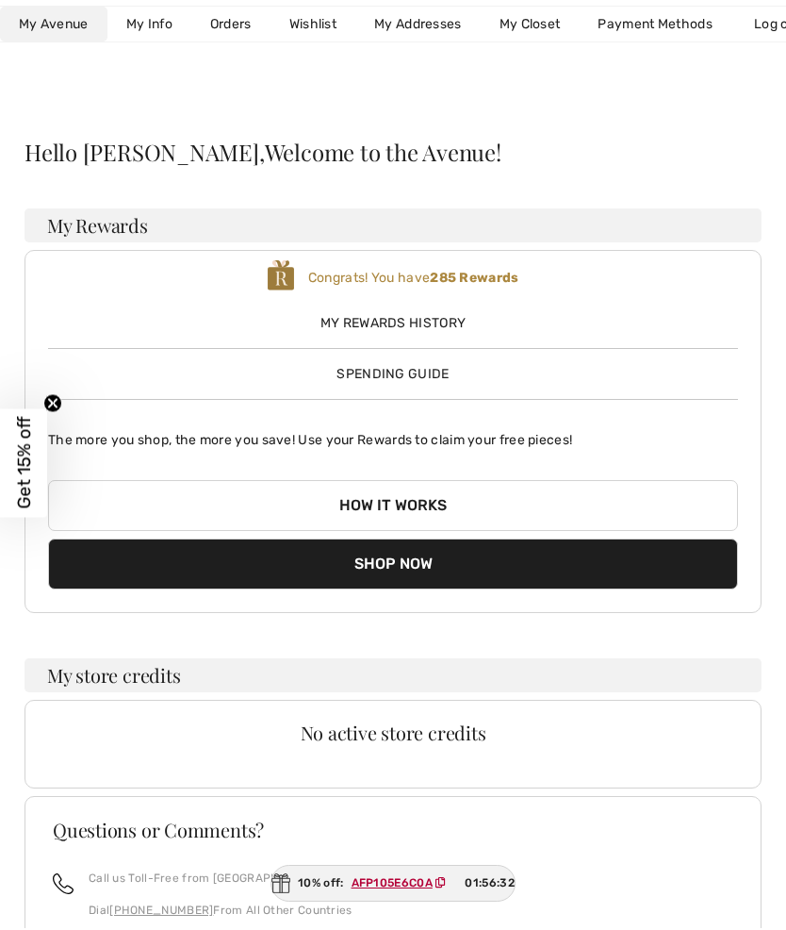
scroll to position [24, 0]
click at [401, 502] on button "How it works" at bounding box center [393, 505] width 690 height 51
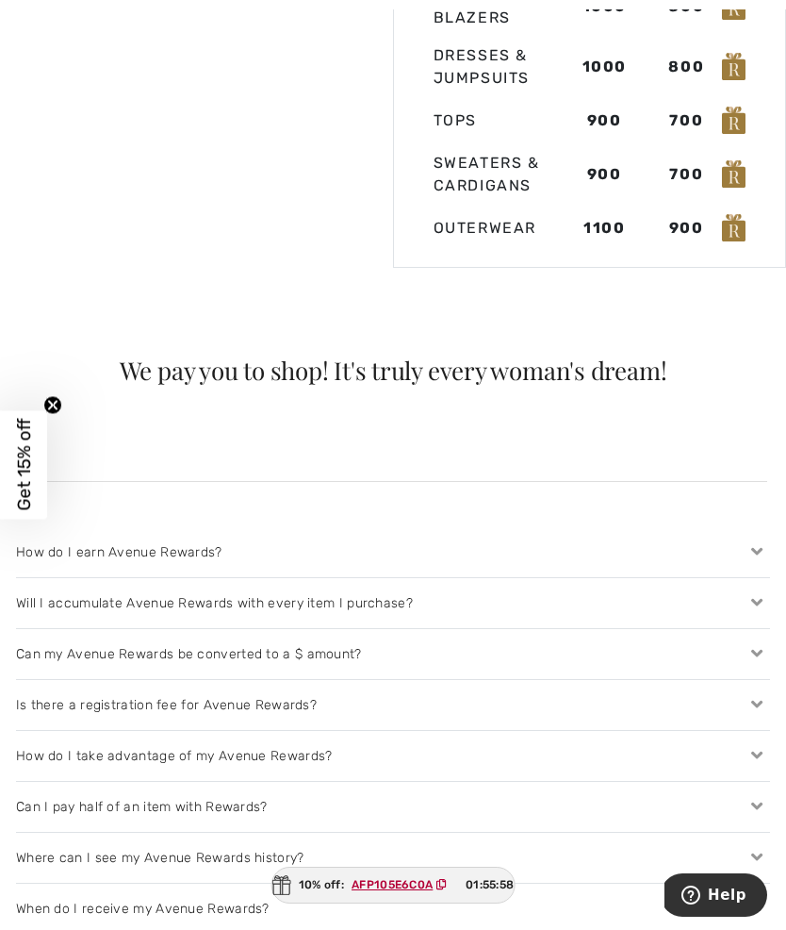
scroll to position [1633, 0]
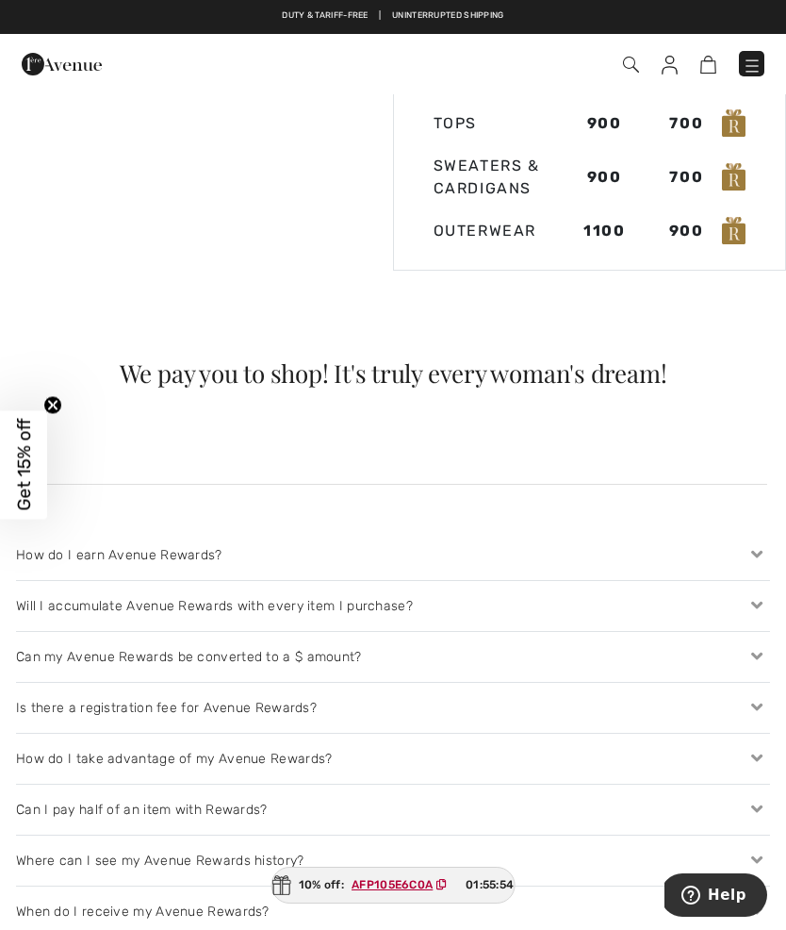
click at [750, 658] on icon at bounding box center [757, 657] width 26 height 20
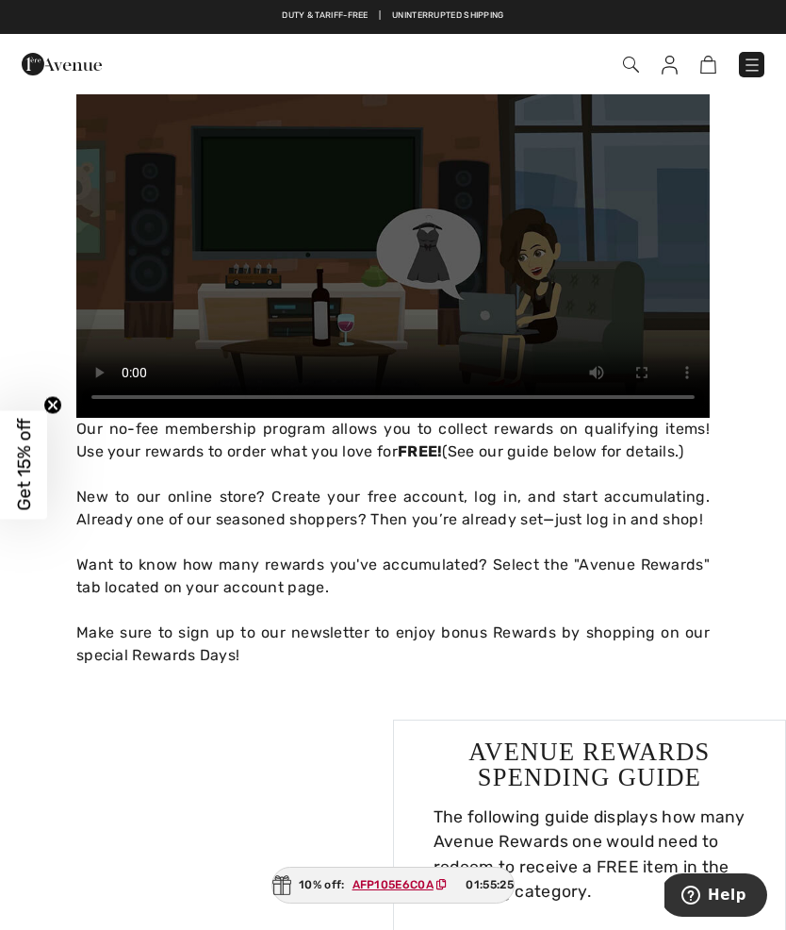
scroll to position [479, 0]
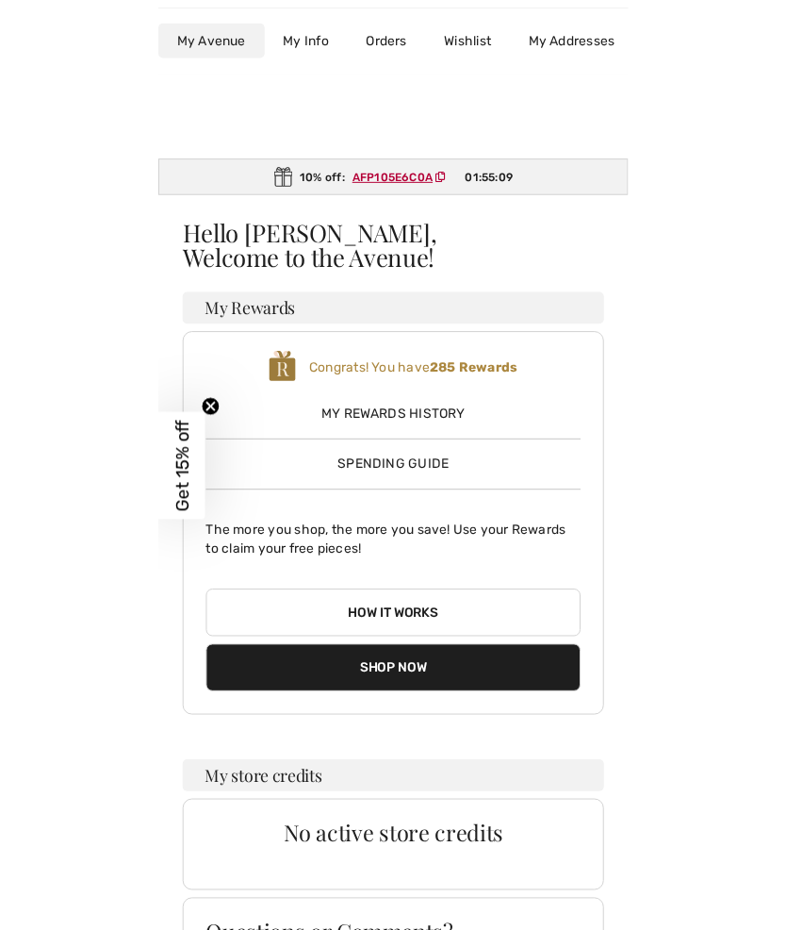
scroll to position [106, 0]
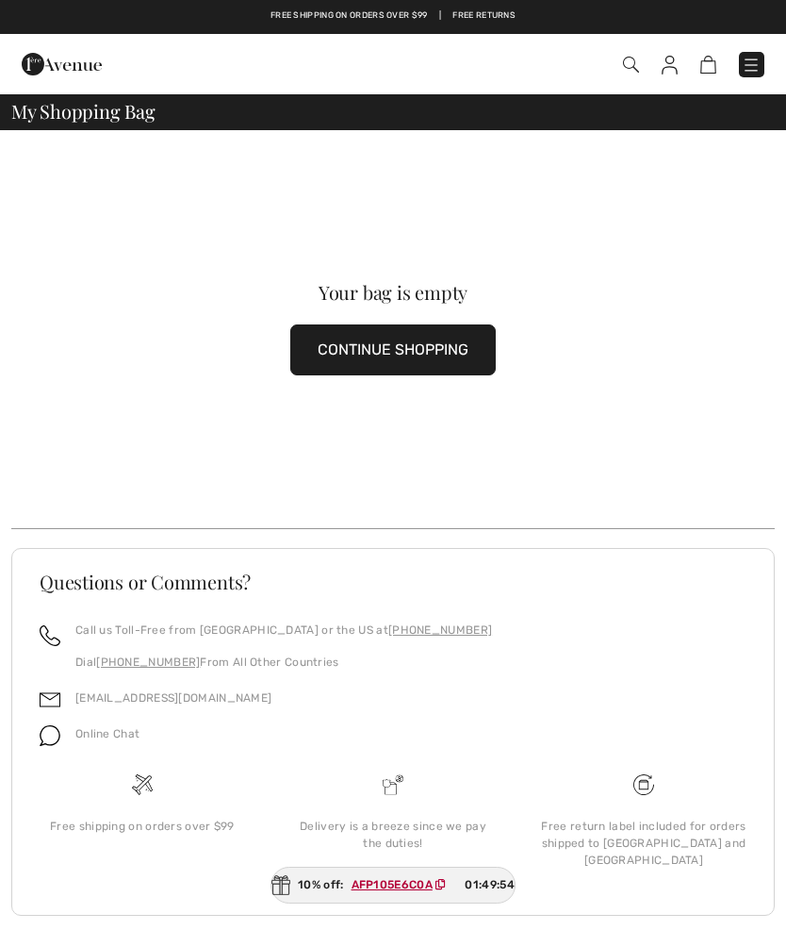
click at [663, 67] on img at bounding box center [670, 65] width 16 height 19
click at [664, 68] on img at bounding box center [670, 65] width 16 height 19
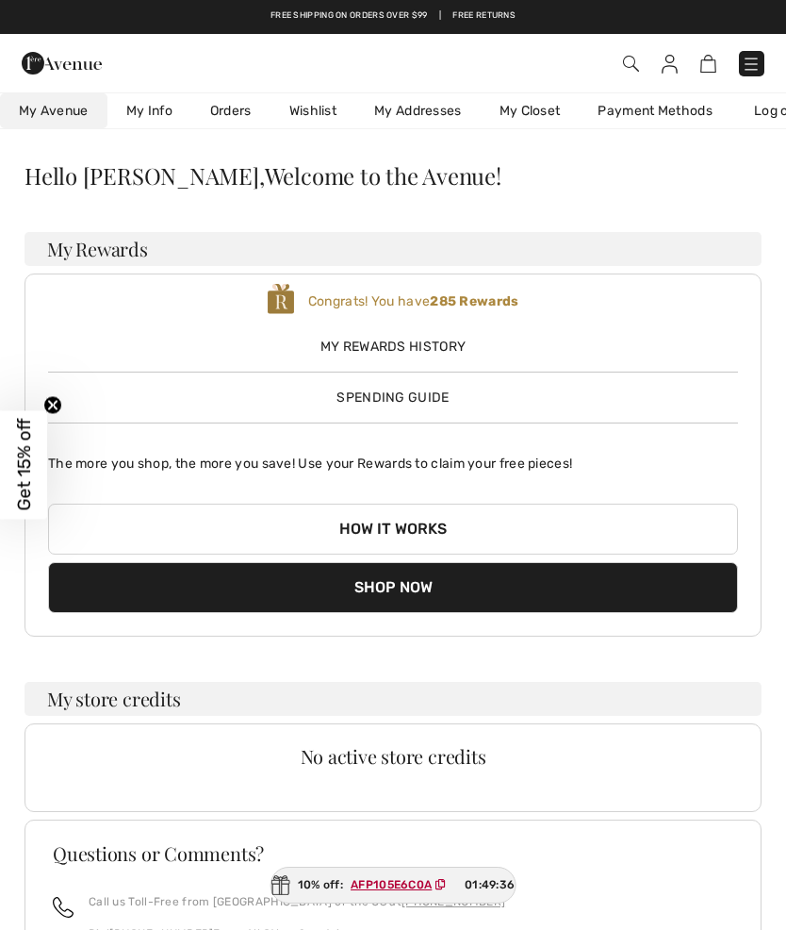
click at [619, 64] on span at bounding box center [553, 63] width 421 height 25
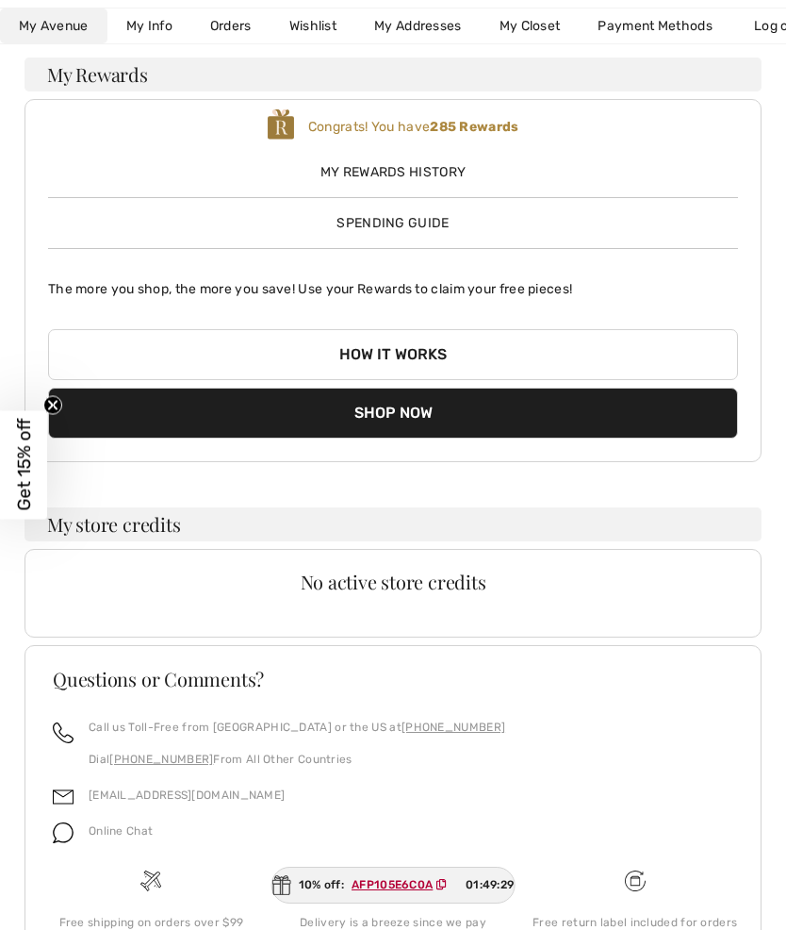
scroll to position [205, 0]
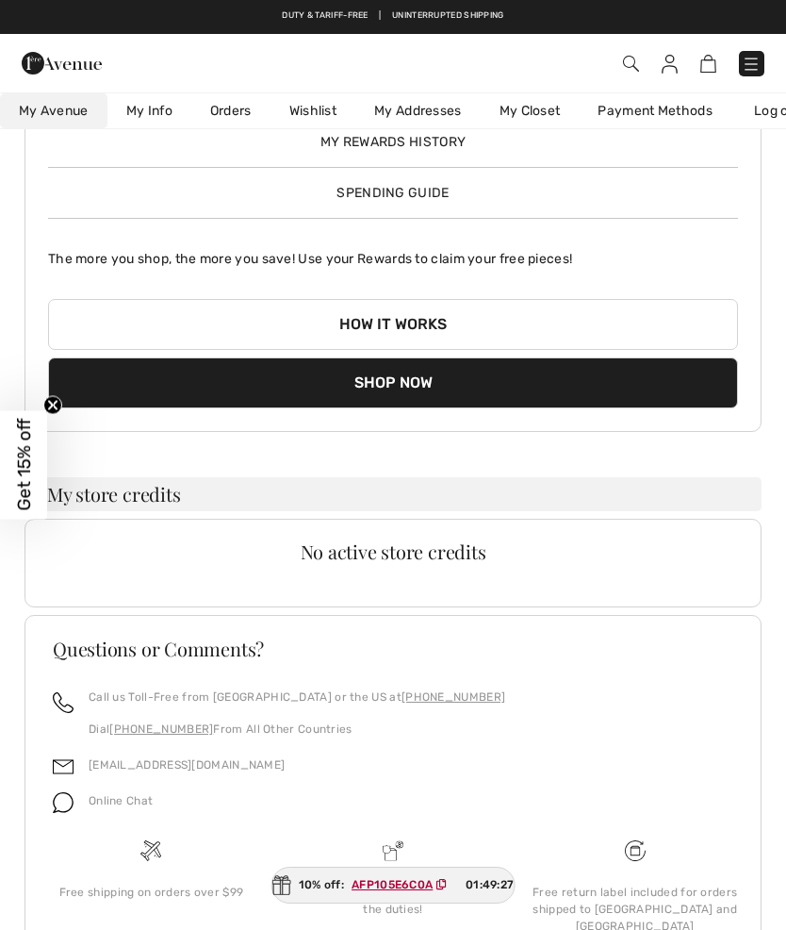
click at [386, 387] on button "Shop Now" at bounding box center [393, 382] width 690 height 51
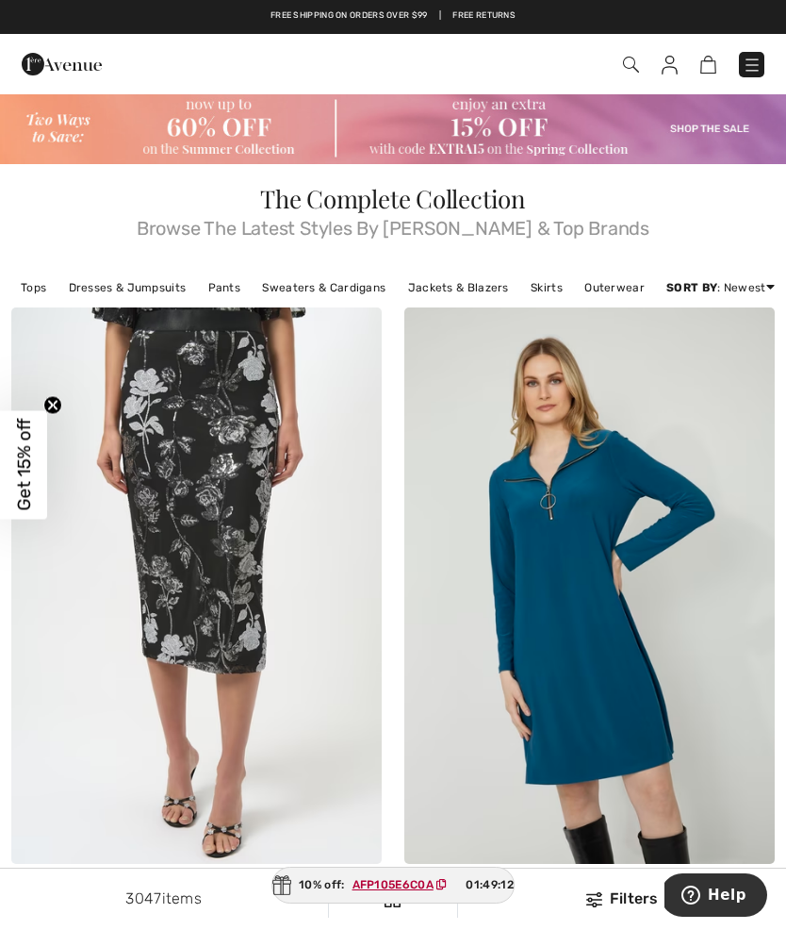
click at [345, 292] on link "Sweaters & Cardigans" at bounding box center [324, 287] width 142 height 25
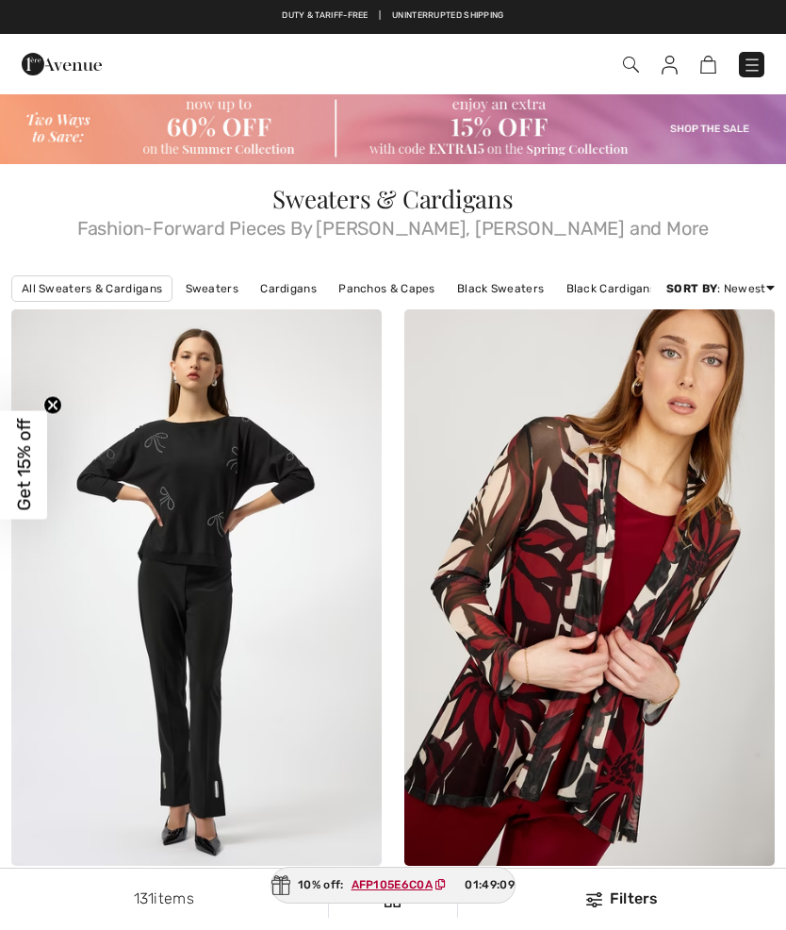
checkbox input "true"
click at [675, 346] on link "Price: Low to High" at bounding box center [699, 339] width 121 height 28
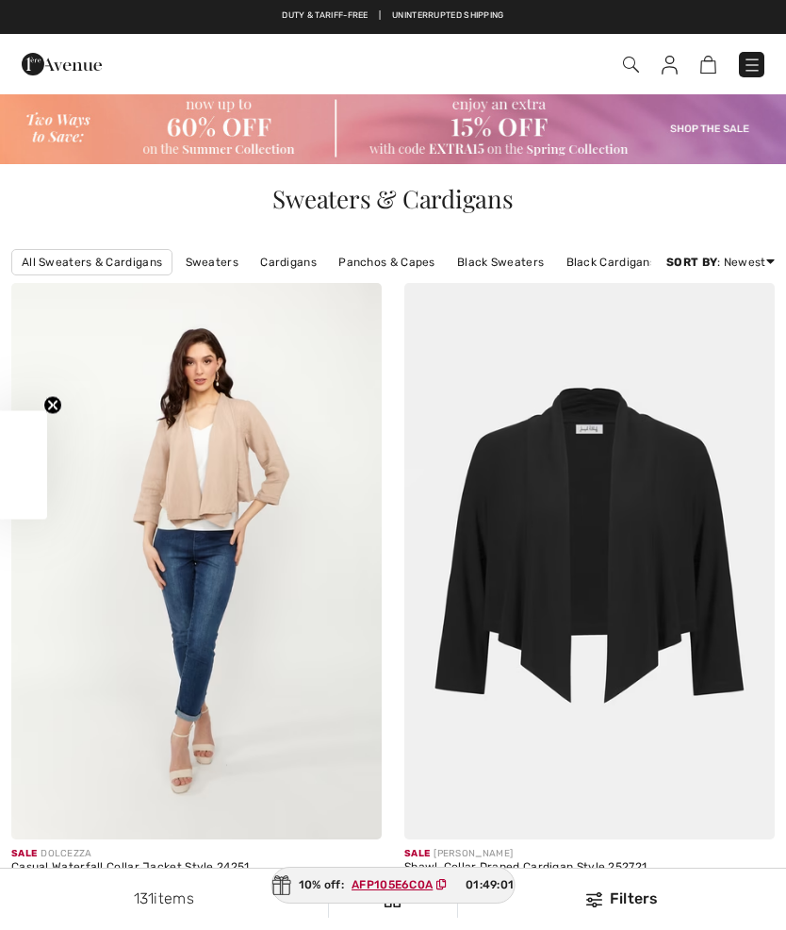
checkbox input "true"
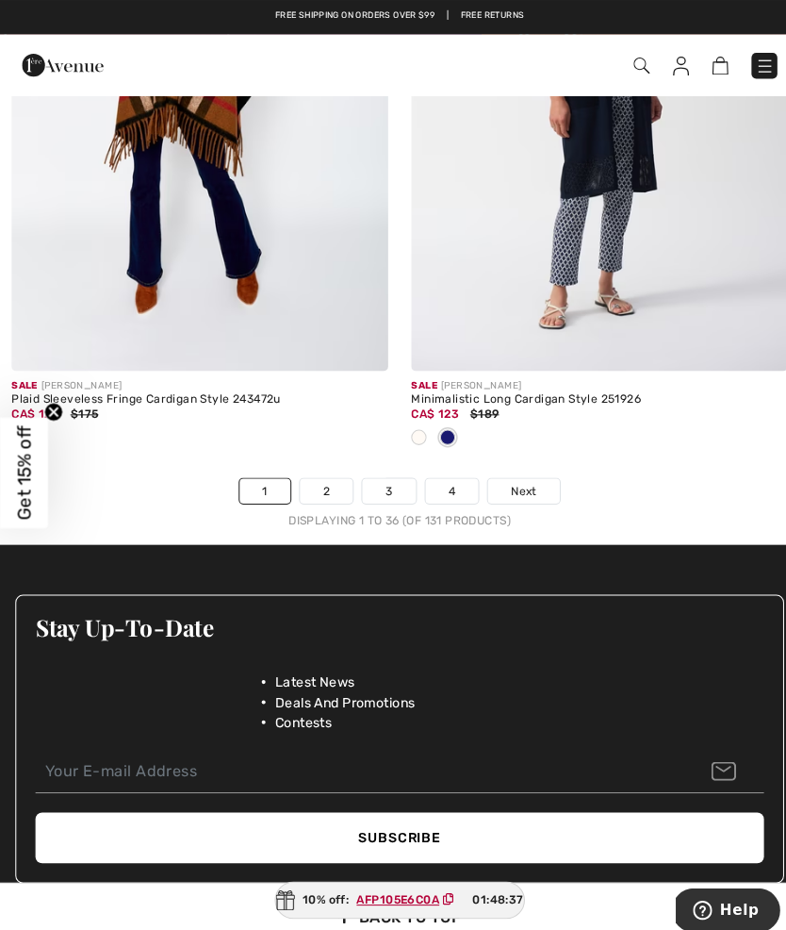
scroll to position [11761, 0]
click at [510, 474] on span "Next" at bounding box center [515, 482] width 25 height 17
click at [506, 474] on span "Next" at bounding box center [515, 482] width 25 height 17
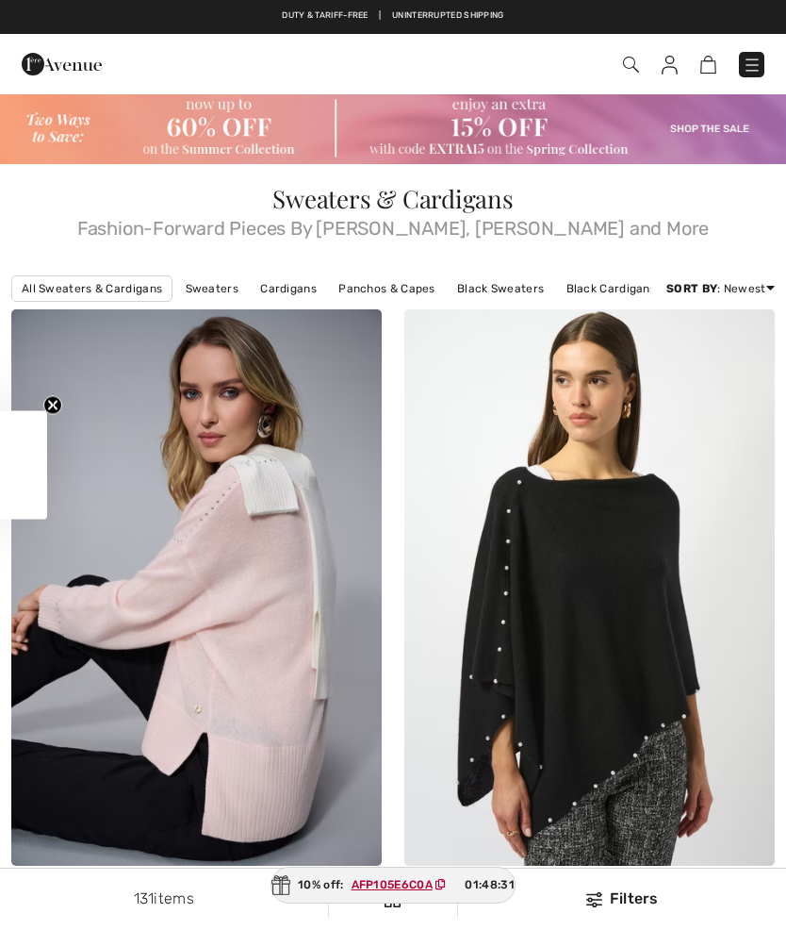
checkbox input "true"
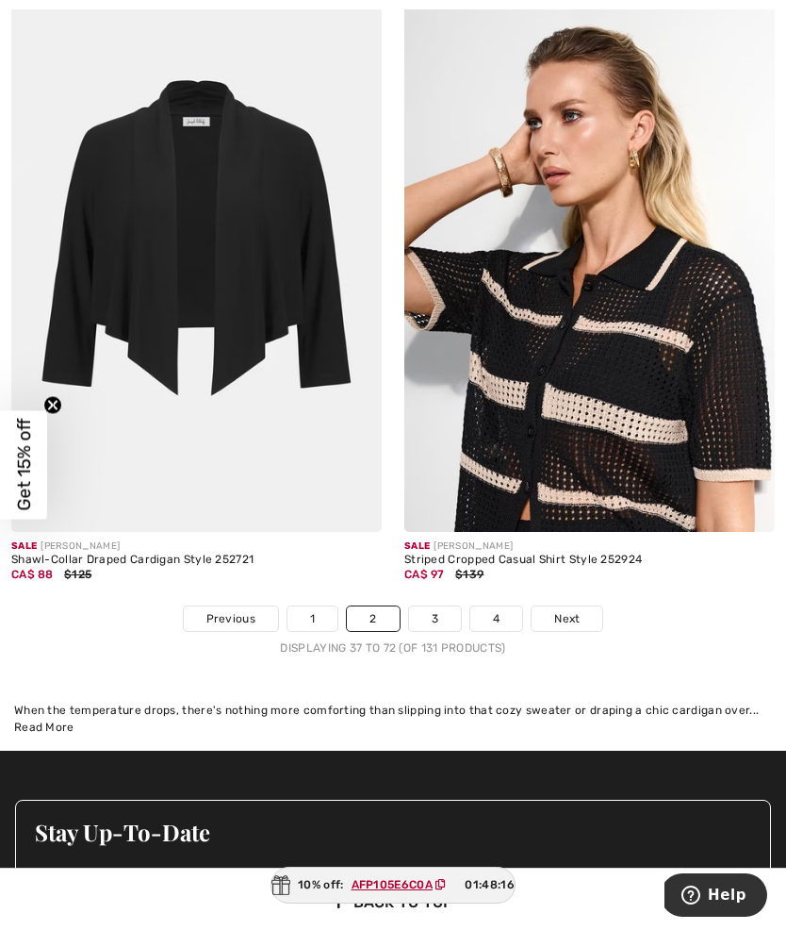
scroll to position [11586, 0]
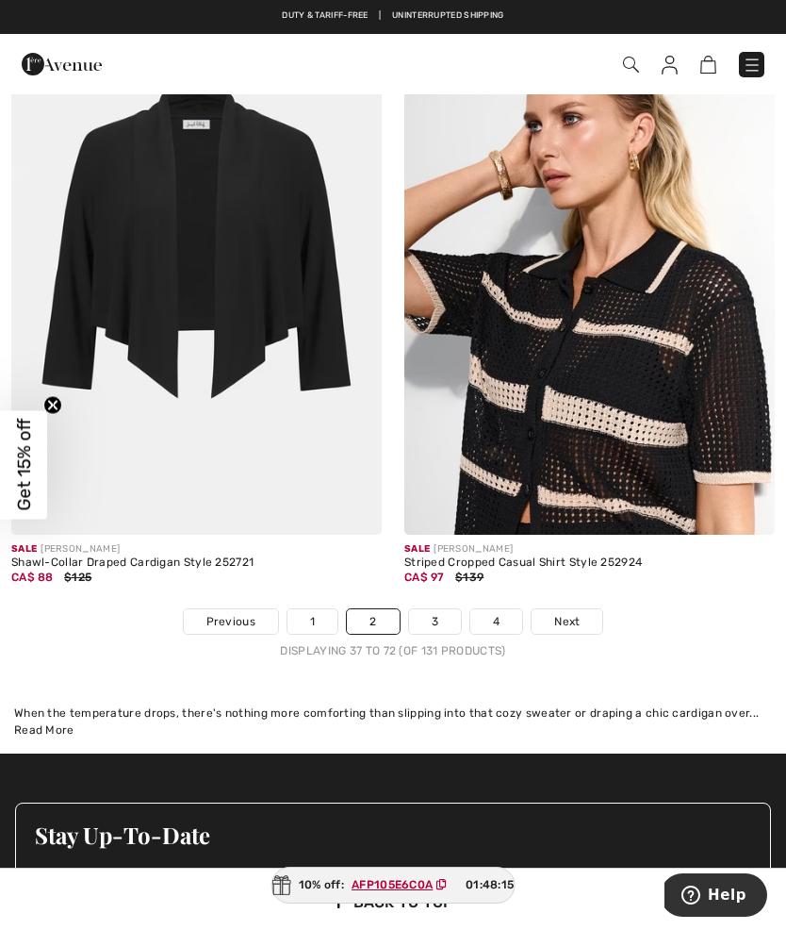
click at [568, 613] on span "Next" at bounding box center [566, 621] width 25 height 17
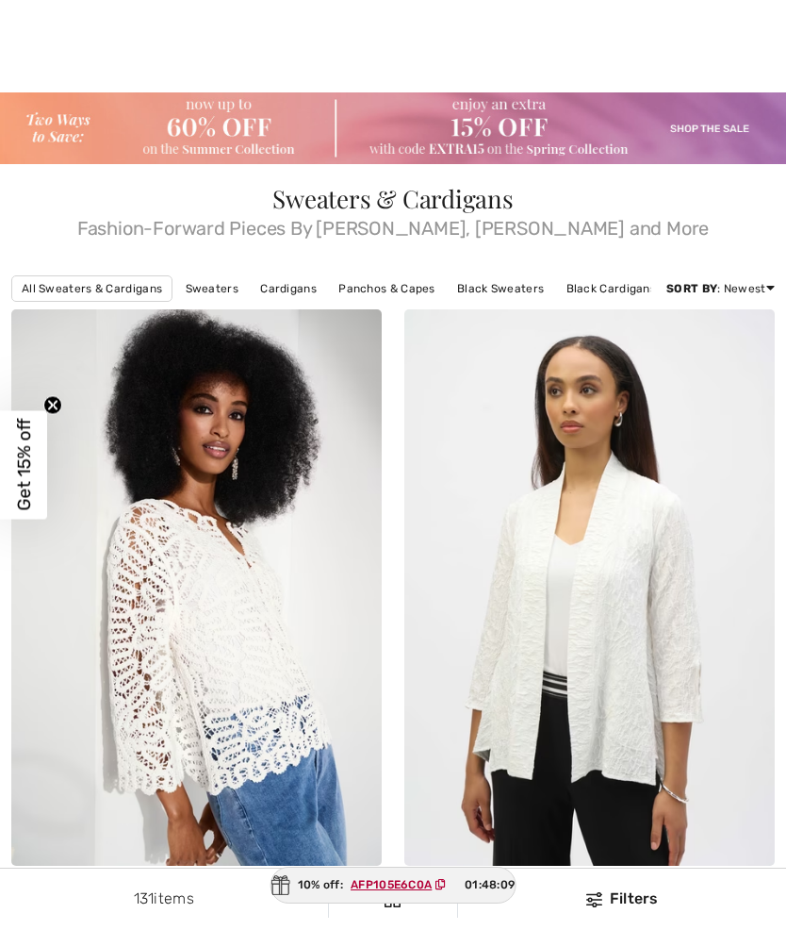
checkbox input "true"
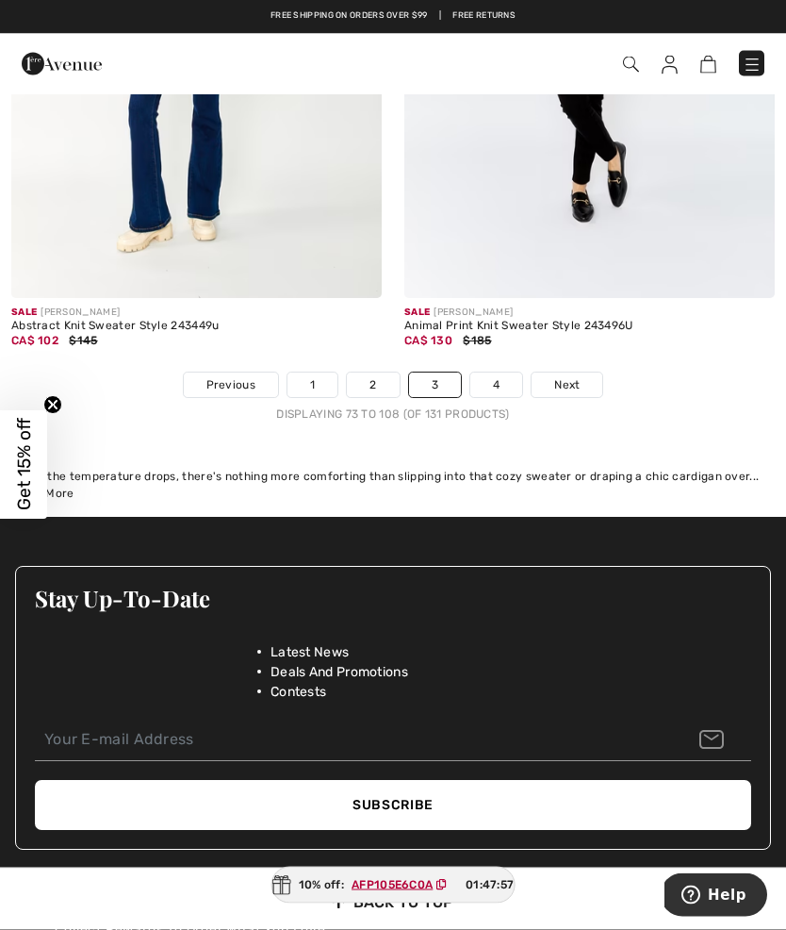
scroll to position [11730, 0]
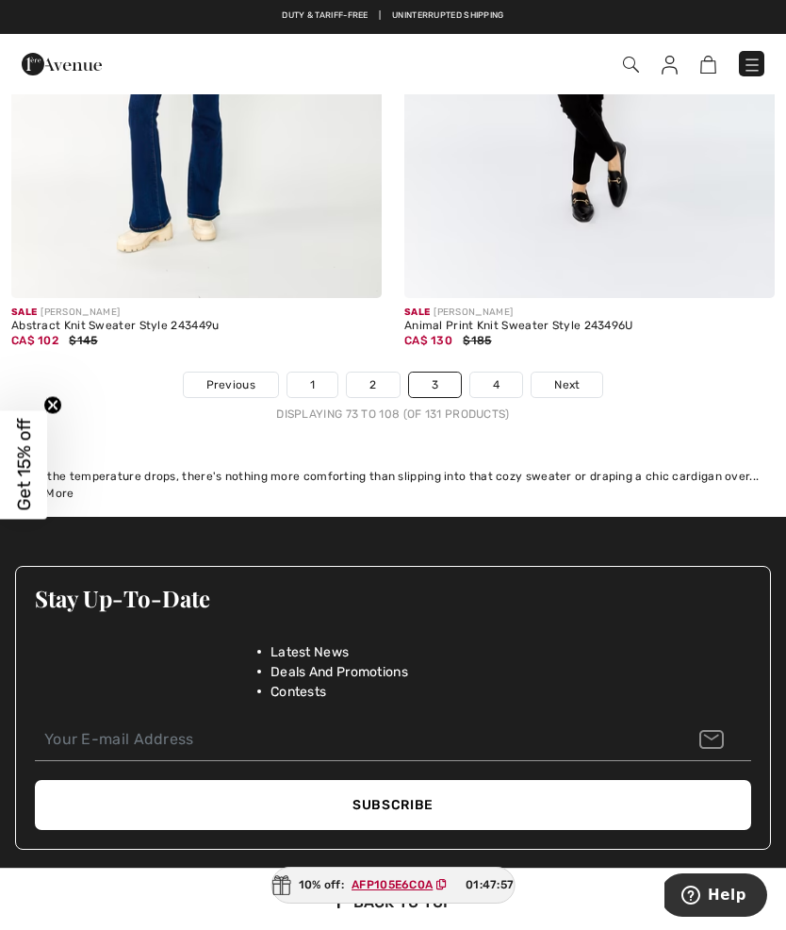
click at [498, 372] on link "4" at bounding box center [497, 384] width 52 height 25
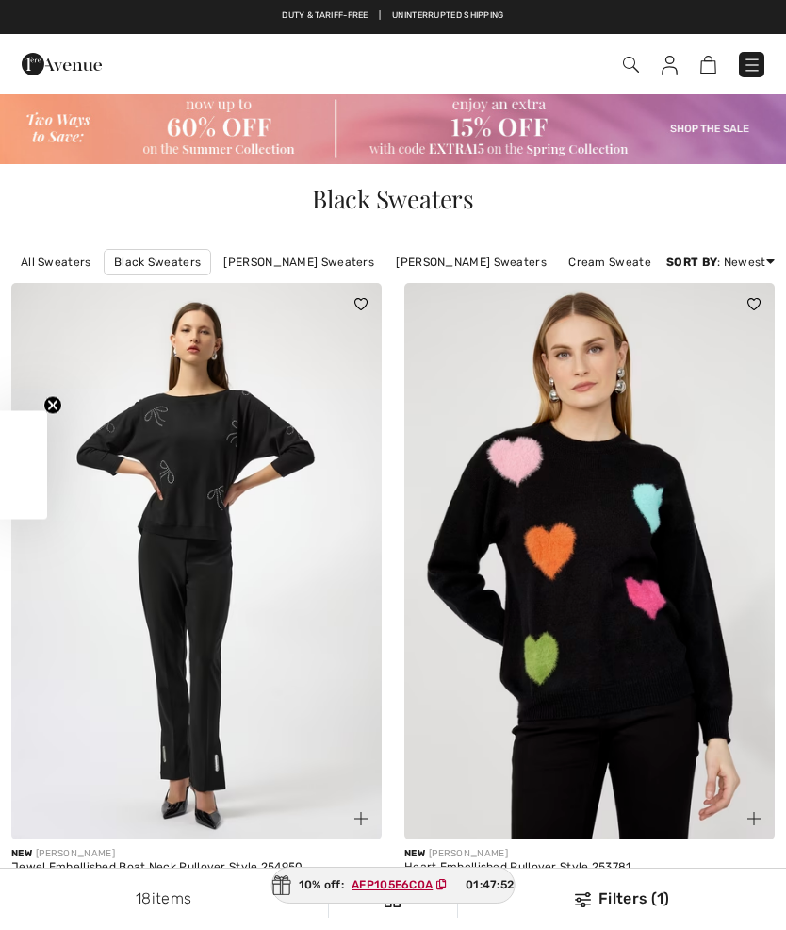
checkbox input "true"
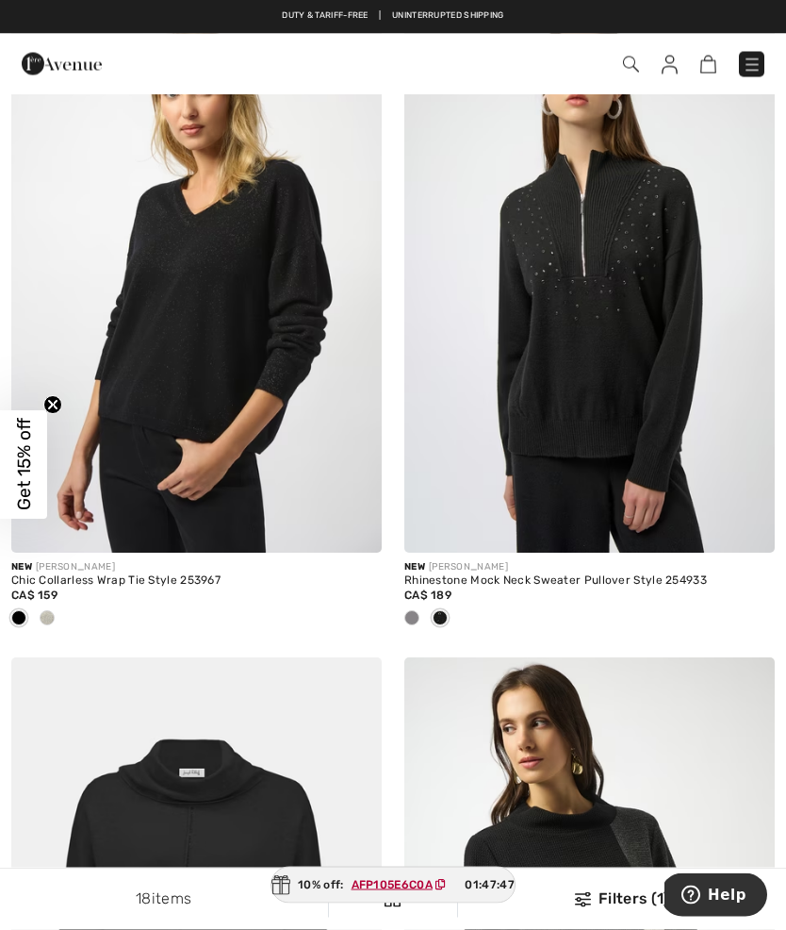
scroll to position [1523, 0]
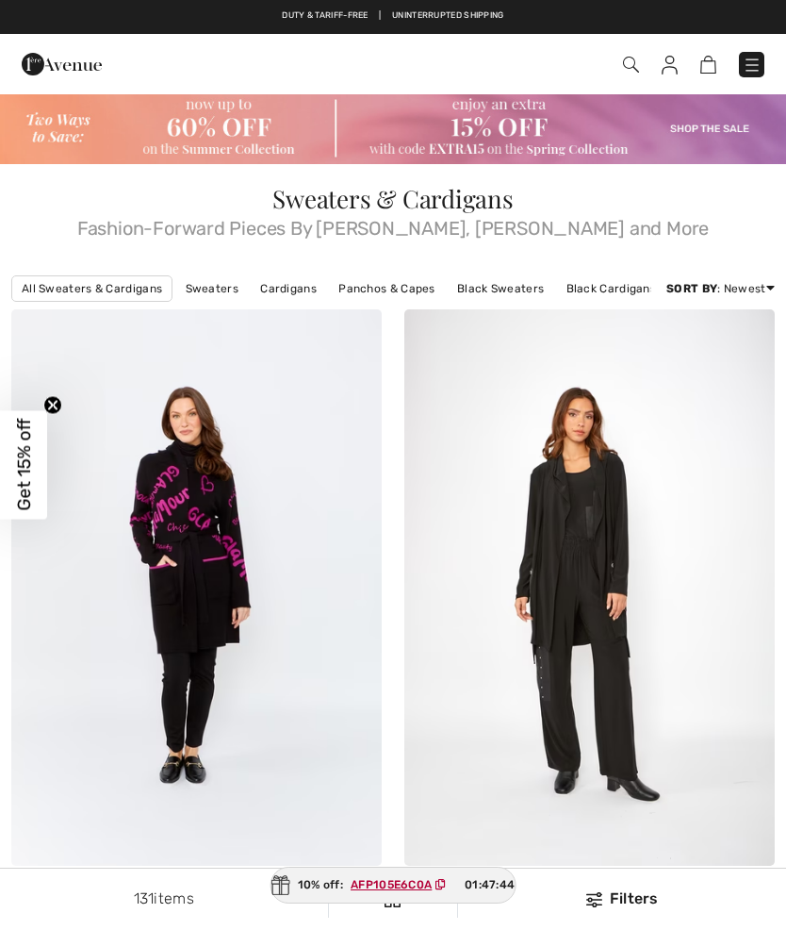
checkbox input "true"
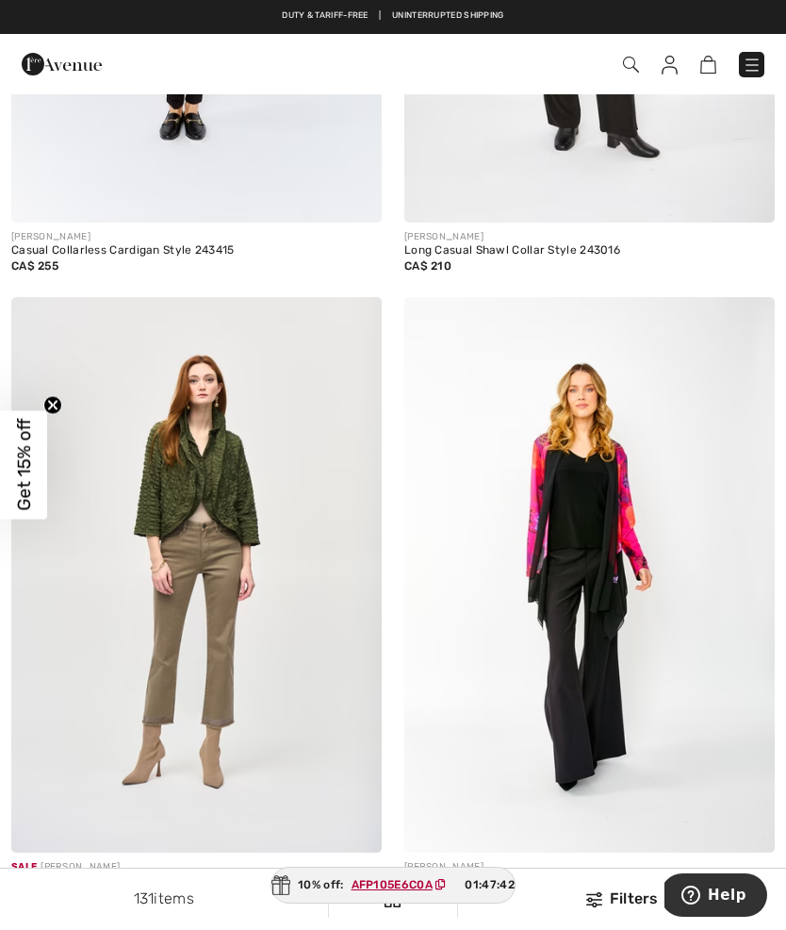
click at [625, 60] on img at bounding box center [631, 65] width 16 height 16
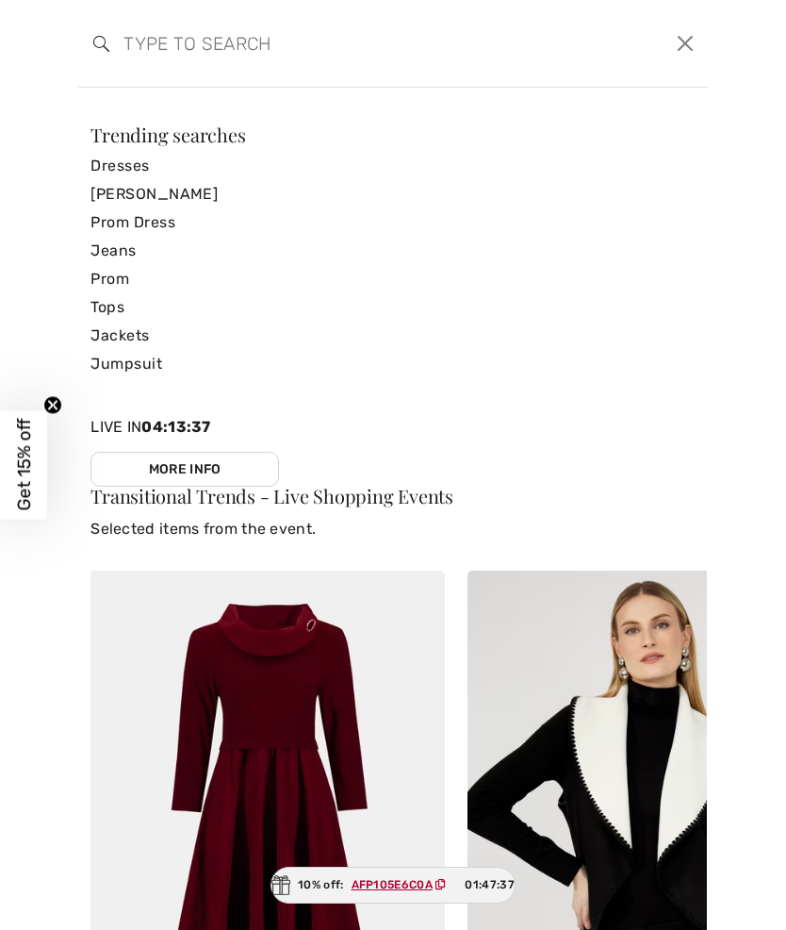
click at [95, 303] on link "Tops" at bounding box center [393, 307] width 605 height 28
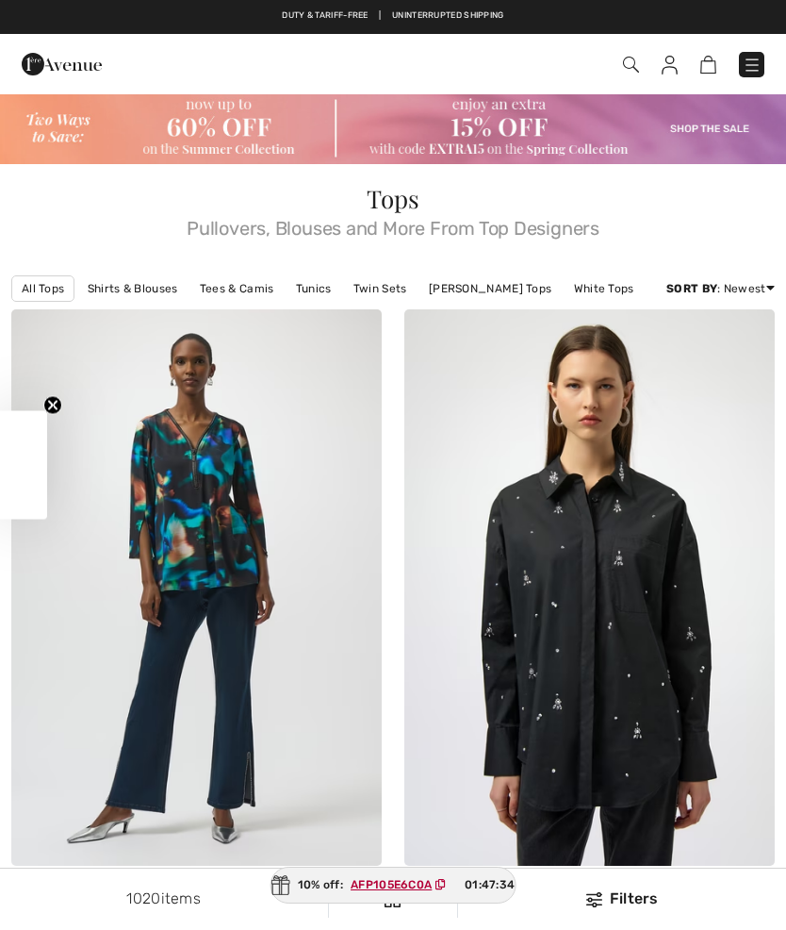
checkbox input "true"
click at [307, 286] on link "Tunics" at bounding box center [314, 288] width 55 height 25
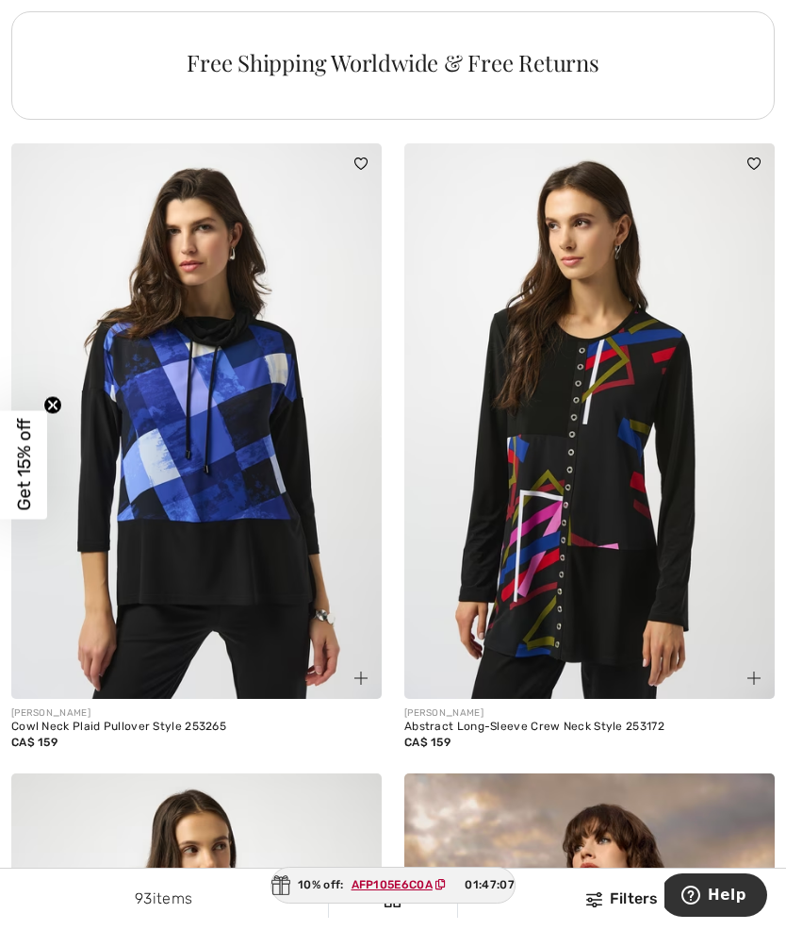
scroll to position [4181, 0]
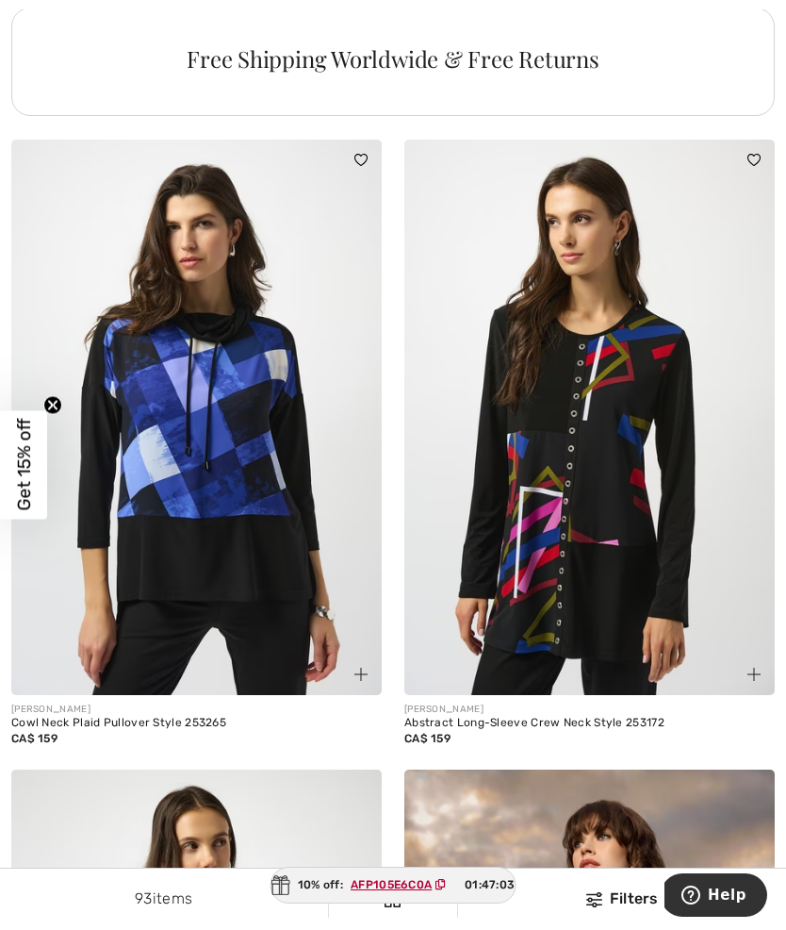
click at [606, 423] on img at bounding box center [590, 418] width 371 height 556
click at [621, 318] on img at bounding box center [590, 418] width 371 height 556
click at [426, 702] on div "[PERSON_NAME]" at bounding box center [590, 709] width 371 height 14
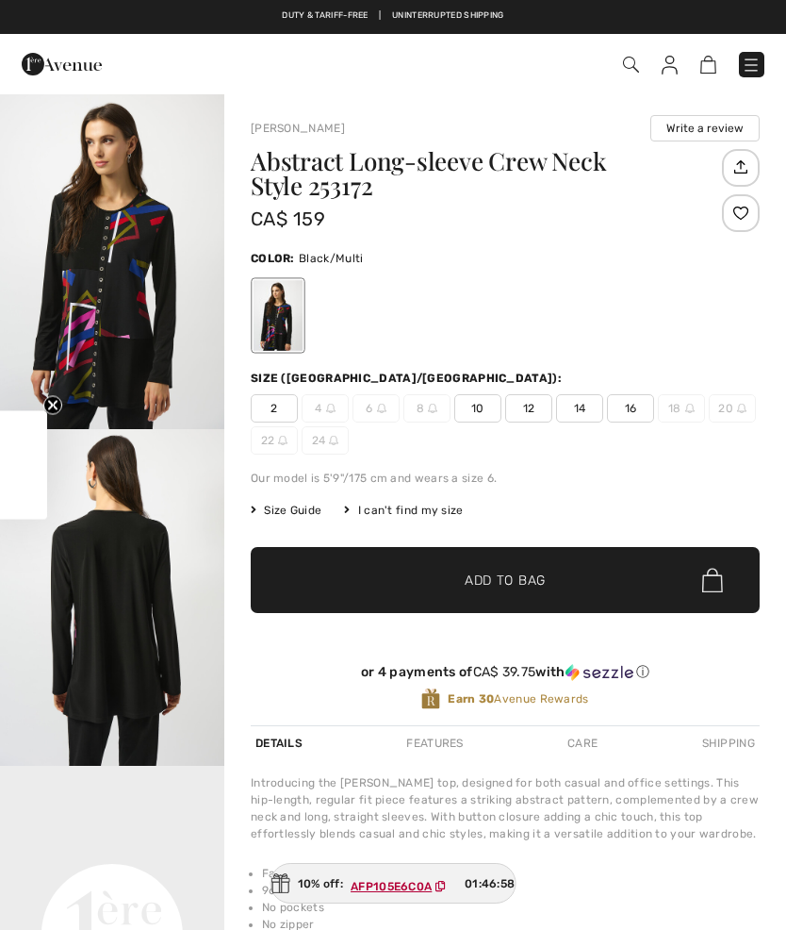
checkbox input "true"
click at [107, 277] on img "1 / 4" at bounding box center [112, 260] width 224 height 337
